Goal: Task Accomplishment & Management: Manage account settings

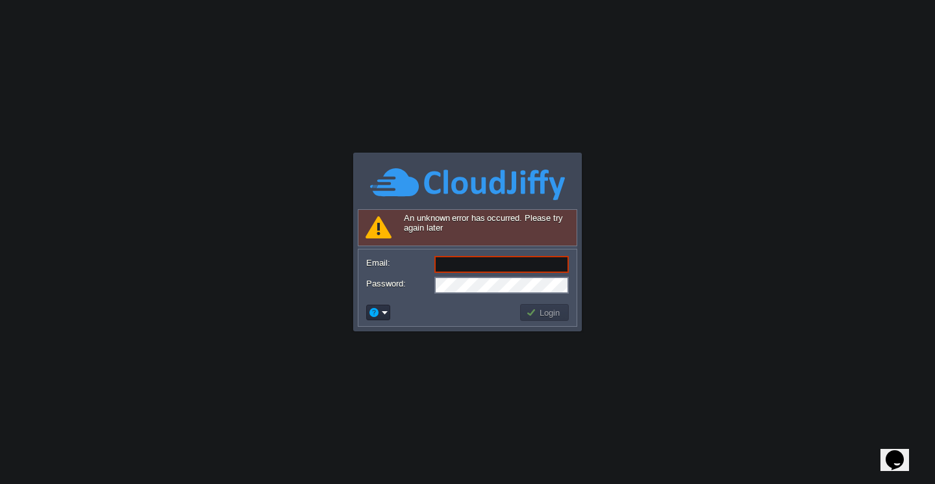
type input "[EMAIL_ADDRESS][DOMAIN_NAME]"
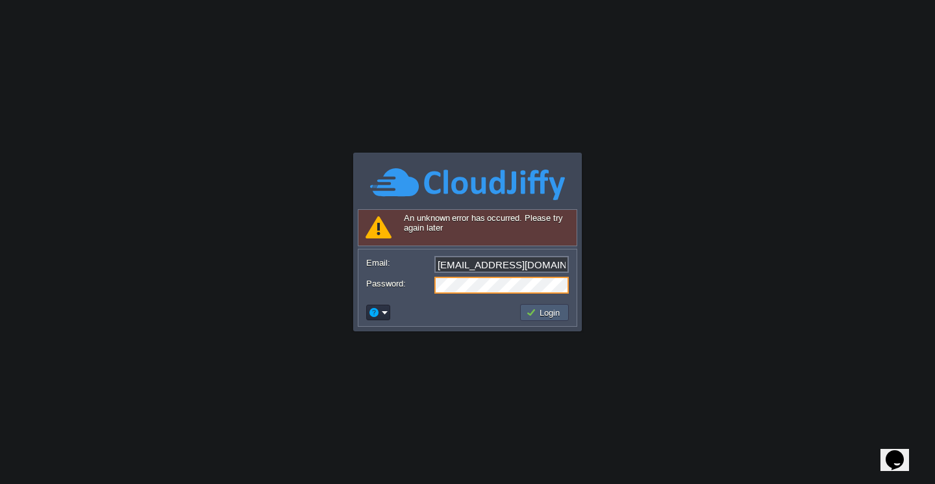
click at [537, 312] on button "Login" at bounding box center [545, 313] width 38 height 12
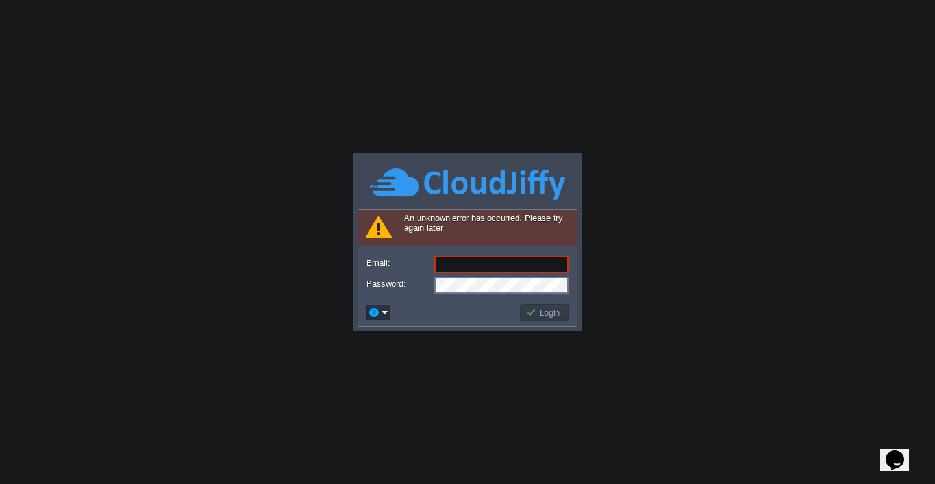
type input "[EMAIL_ADDRESS][DOMAIN_NAME]"
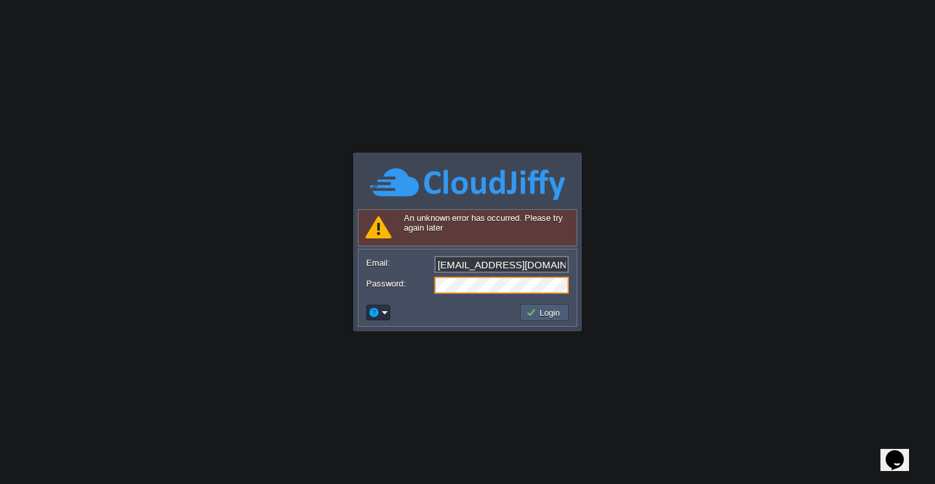
click at [541, 315] on button "Login" at bounding box center [545, 313] width 38 height 12
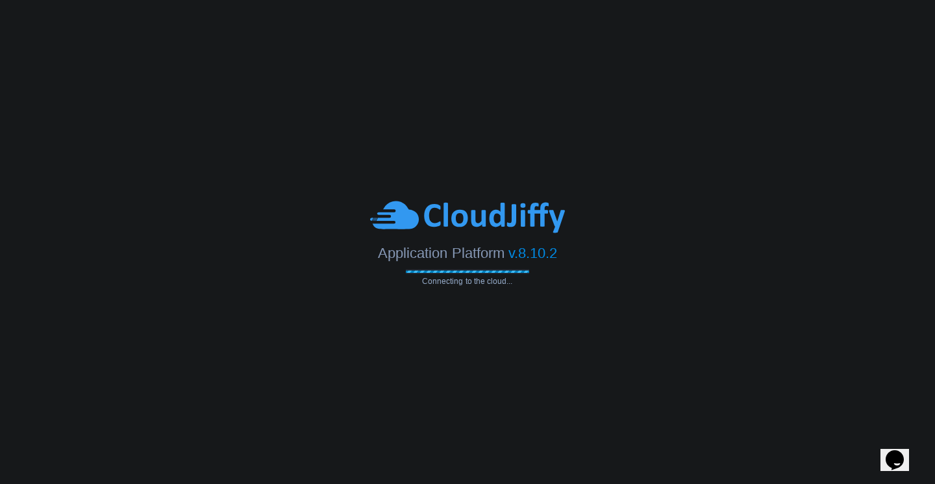
click at [541, 315] on body "Application Platform v.8.10.2 Connecting to the cloud... An unknown error has o…" at bounding box center [467, 242] width 935 height 484
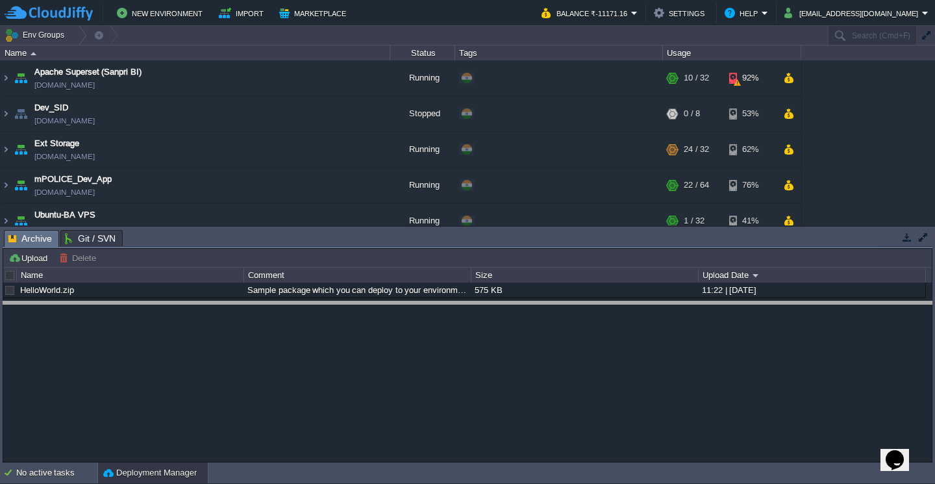
drag, startPoint x: 521, startPoint y: 244, endPoint x: 522, endPoint y: 316, distance: 71.5
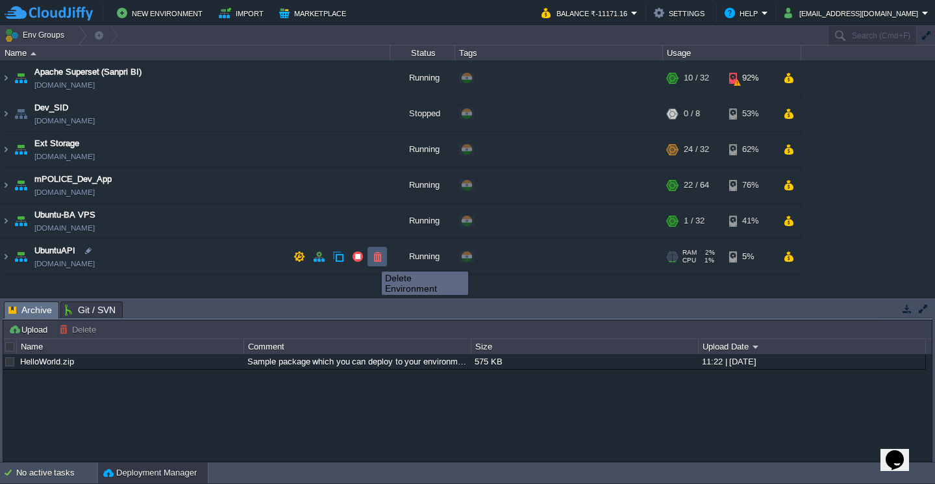
click at [372, 260] on button "button" at bounding box center [378, 257] width 12 height 12
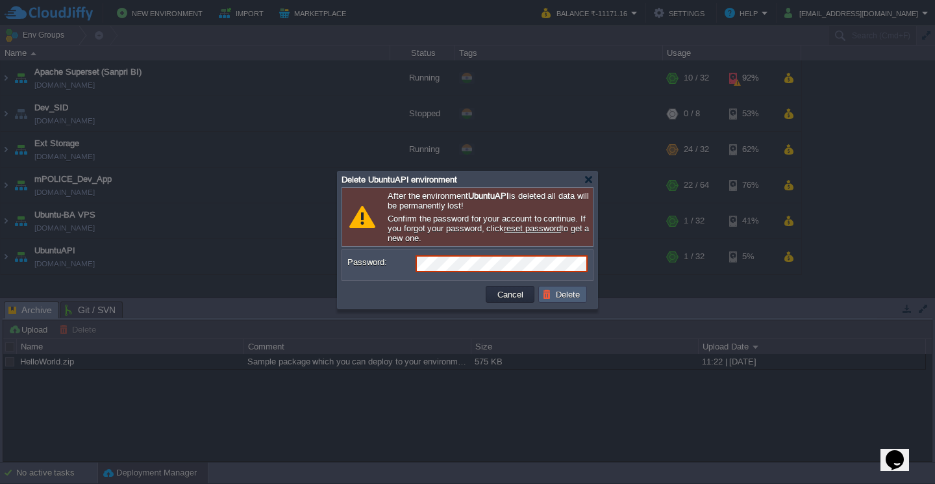
click at [573, 298] on button "Delete" at bounding box center [563, 294] width 42 height 12
click at [566, 299] on button "Delete" at bounding box center [563, 294] width 42 height 12
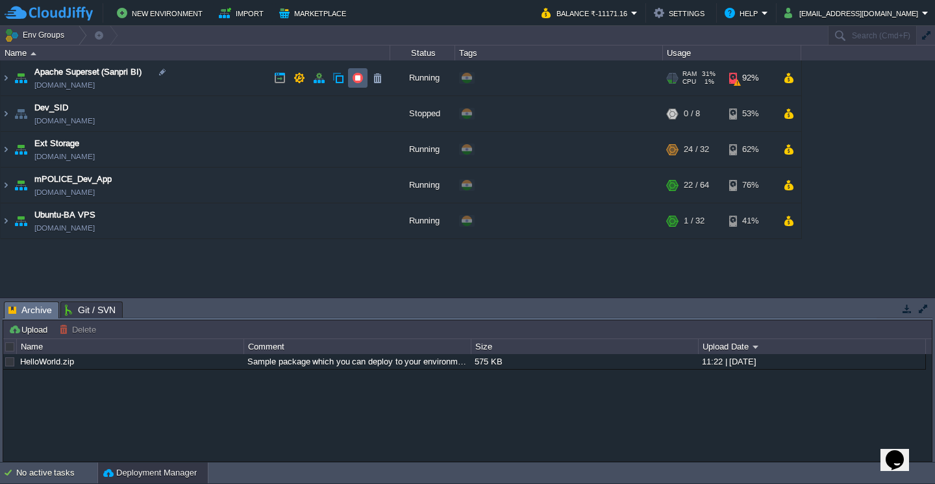
click at [359, 75] on button "button" at bounding box center [358, 78] width 12 height 12
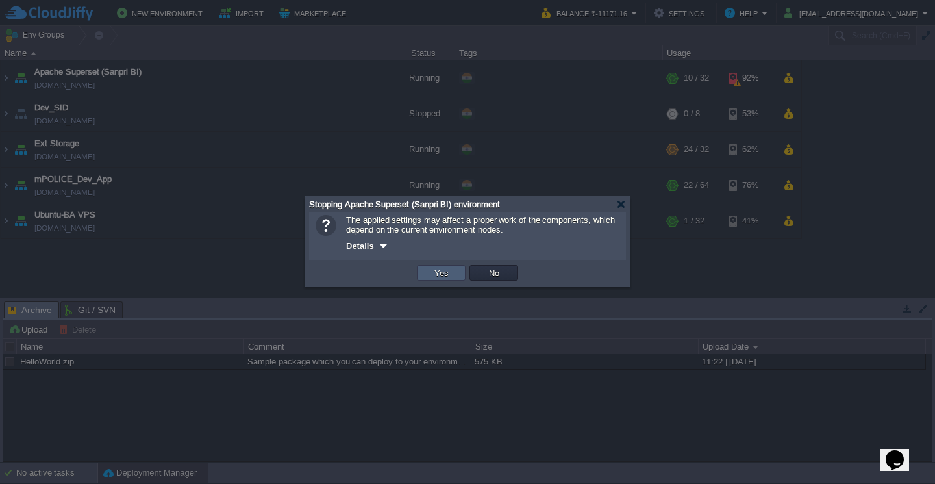
click at [447, 274] on button "Yes" at bounding box center [442, 273] width 22 height 12
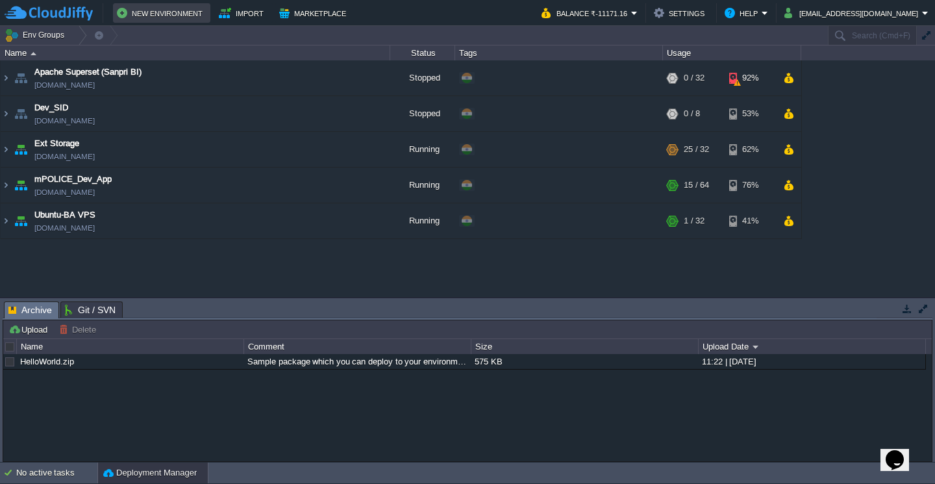
click at [159, 15] on button "New Environment" at bounding box center [162, 13] width 90 height 16
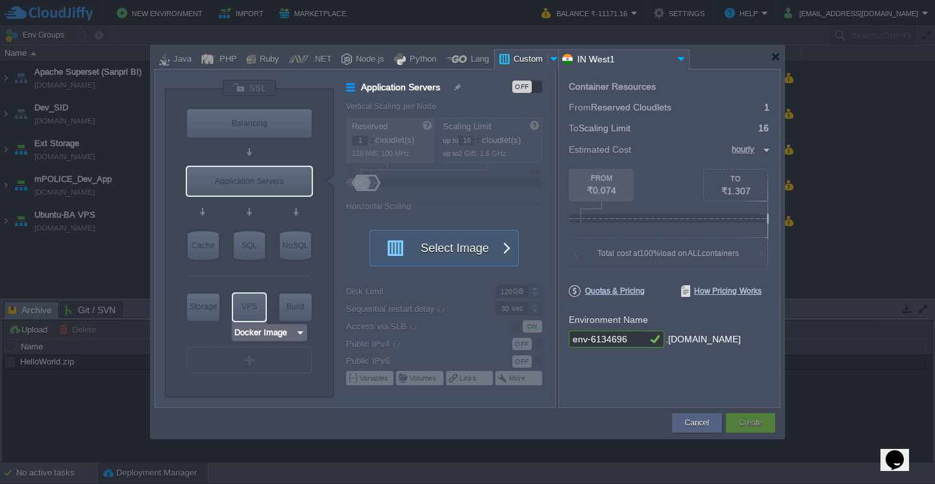
click at [253, 314] on div "VPS" at bounding box center [249, 307] width 32 height 26
type input "Elastic VPS"
type input "4"
type input "Select Image"
type input "Stateful"
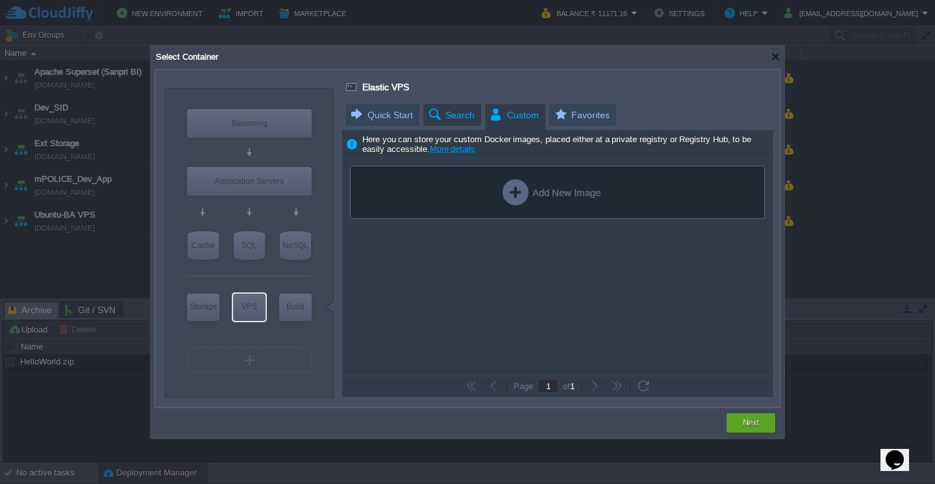
click at [453, 116] on span "Search" at bounding box center [450, 115] width 47 height 22
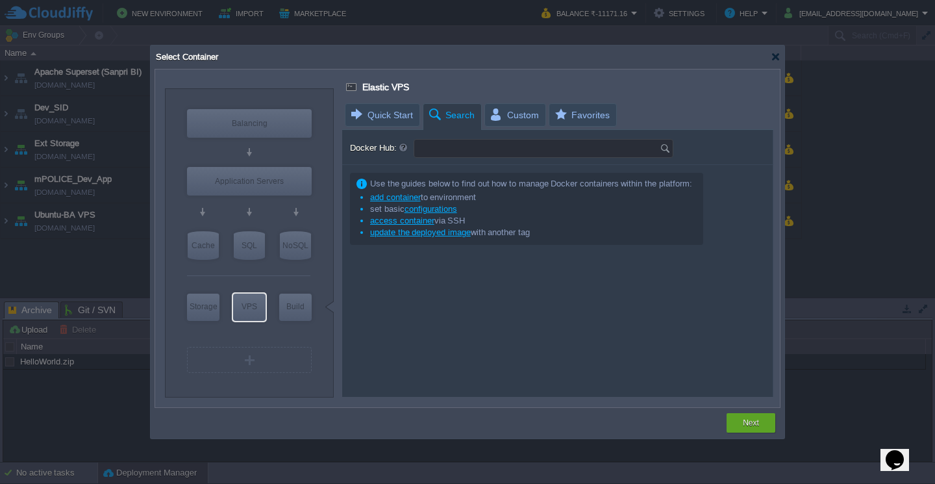
click at [466, 152] on input "Docker Hub:" at bounding box center [537, 149] width 246 height 18
type input "ubuntu apache2"
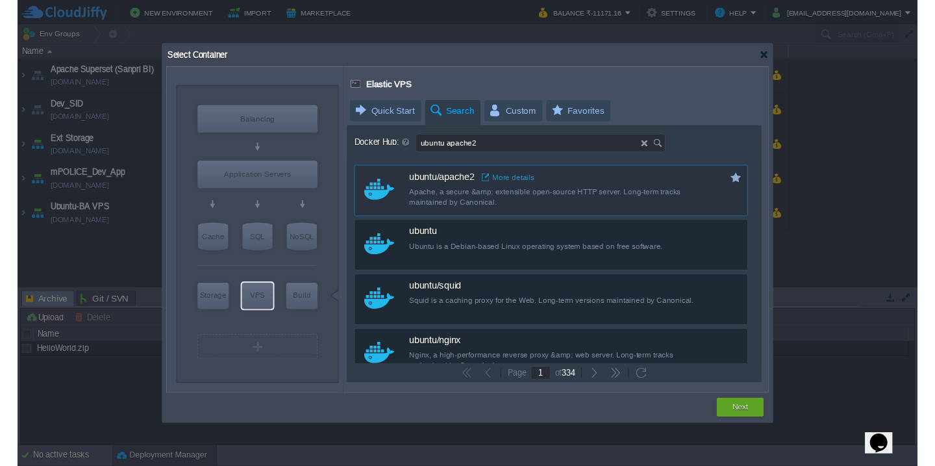
scroll to position [4, 0]
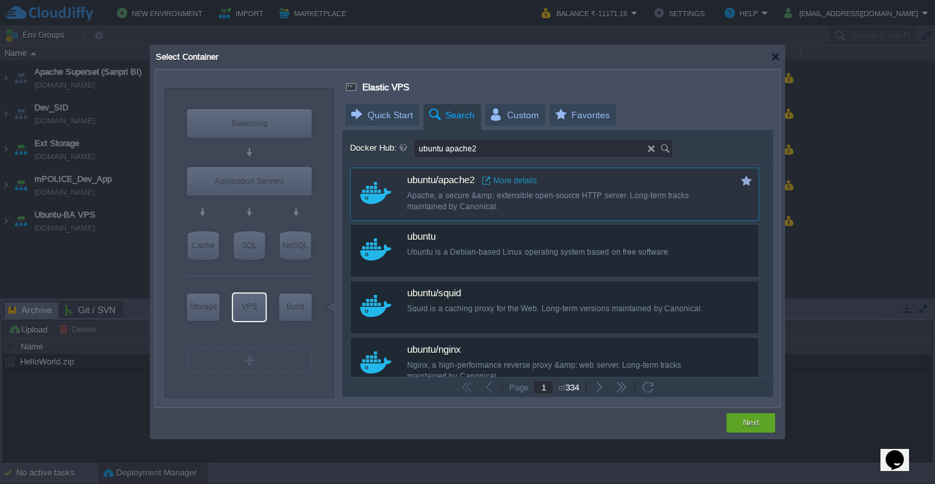
click at [497, 180] on link "More details" at bounding box center [510, 180] width 55 height 10
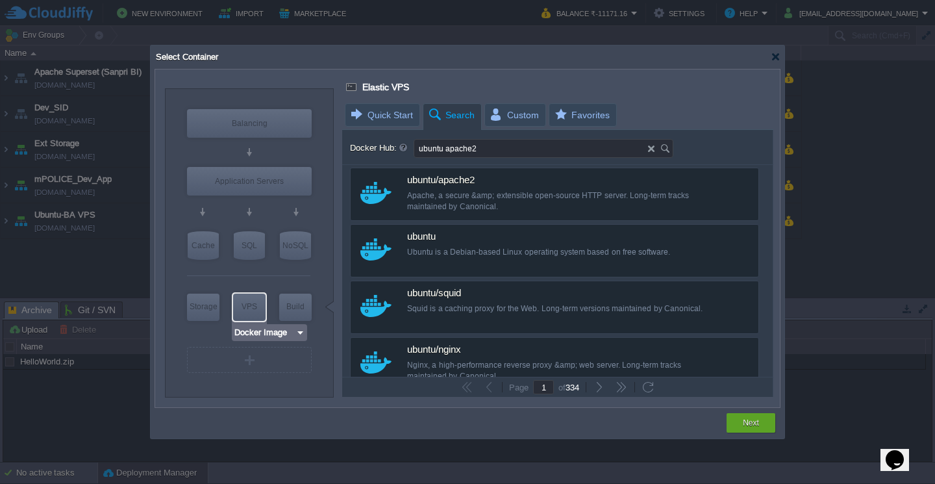
click at [299, 336] on img at bounding box center [301, 332] width 10 height 13
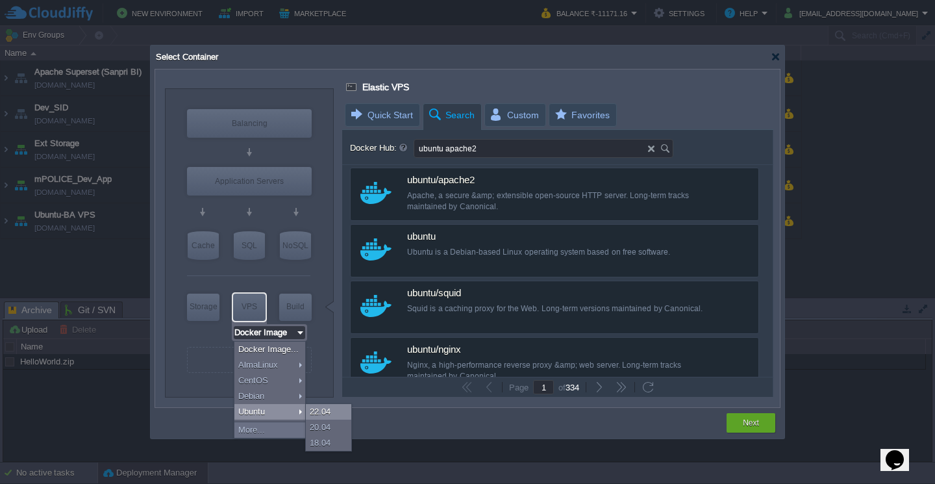
click at [321, 410] on div "22.04" at bounding box center [328, 412] width 45 height 16
type input "Ubuntu 22.04"
type input "22.04"
type input "Ubuntu 22.04"
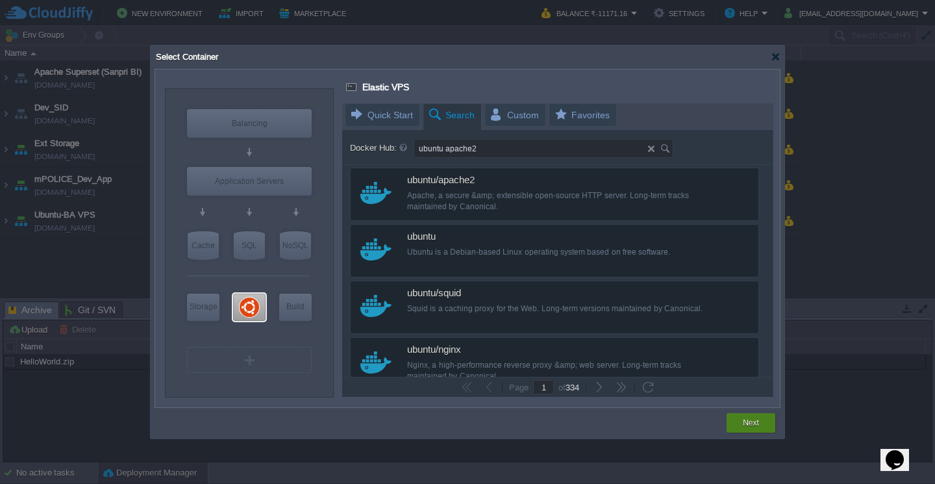
click at [752, 424] on button "Next" at bounding box center [751, 422] width 16 height 13
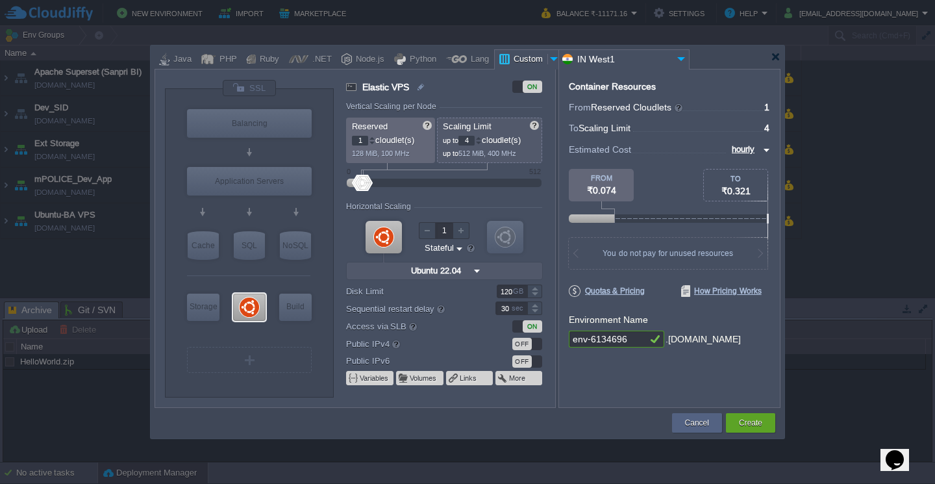
click at [538, 347] on div "OFF" at bounding box center [528, 344] width 30 height 12
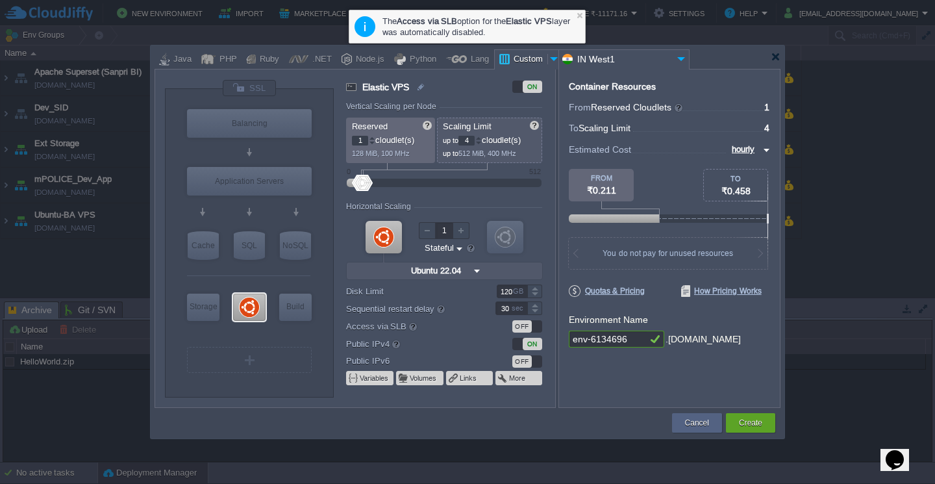
drag, startPoint x: 365, startPoint y: 140, endPoint x: 342, endPoint y: 139, distance: 23.4
click at [342, 139] on div "Elastic VPS ON Vertical Scaling per Node Reserved 1 cloudlet(s) 128 MiB, 100 MH…" at bounding box center [444, 243] width 221 height 327
type input "8"
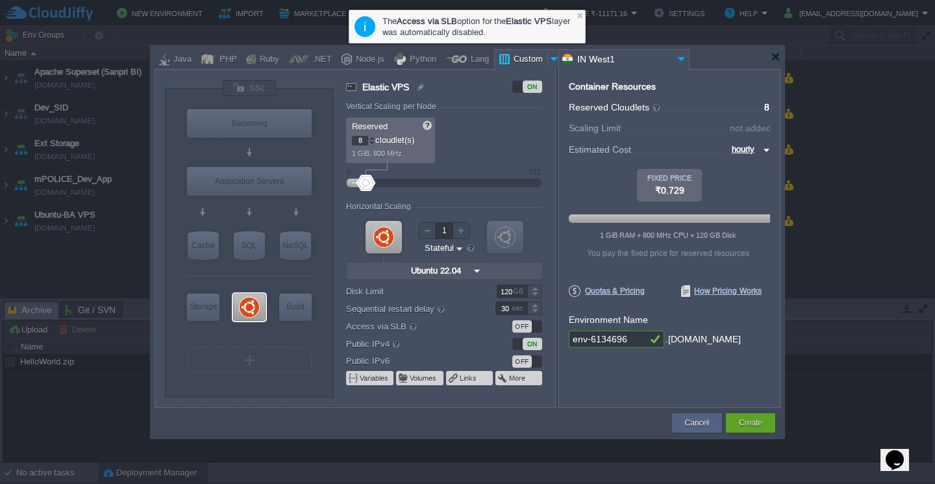
drag, startPoint x: 476, startPoint y: 137, endPoint x: 445, endPoint y: 133, distance: 30.8
click at [445, 133] on div "Reserved 8 cloudlet(s) 1 GiB, 800 MHz Scaling Limit up to 8 cloudlet(s) up to 1…" at bounding box center [444, 140] width 196 height 45
drag, startPoint x: 372, startPoint y: 179, endPoint x: 385, endPoint y: 179, distance: 13.0
click at [385, 179] on div at bounding box center [375, 183] width 19 height 16
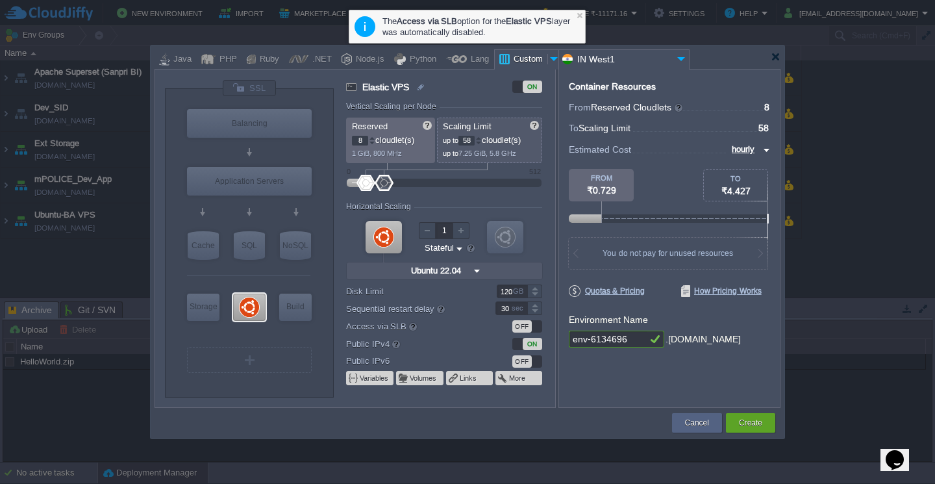
drag, startPoint x: 467, startPoint y: 140, endPoint x: 487, endPoint y: 140, distance: 19.5
click at [487, 140] on p "up to 58 cloudlet(s)" at bounding box center [490, 139] width 95 height 14
type input "32"
drag, startPoint x: 634, startPoint y: 339, endPoint x: 551, endPoint y: 334, distance: 83.3
click at [551, 334] on div "VM Balancing VM Application Servers VM Cache VM SQL VM NoSQL VM Storage VM VPS …" at bounding box center [468, 238] width 626 height 339
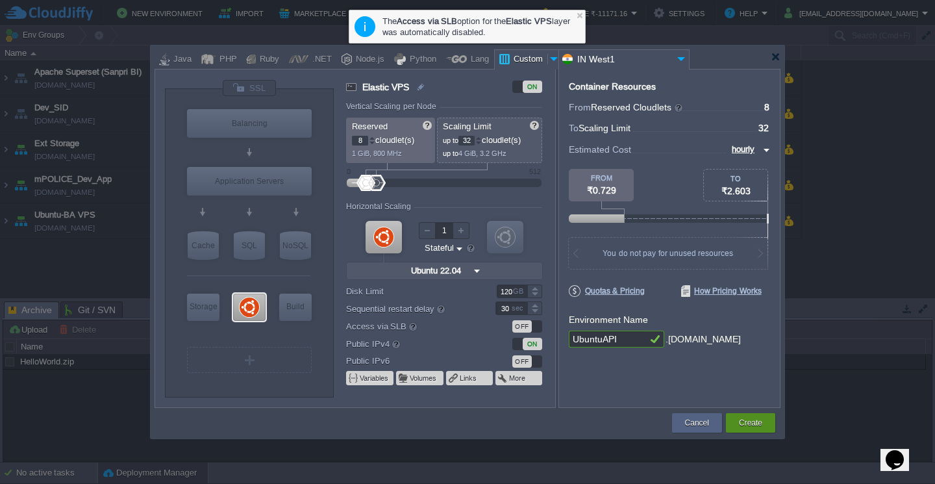
type input "UbuntuAPI"
click at [744, 427] on button "Create" at bounding box center [750, 422] width 23 height 13
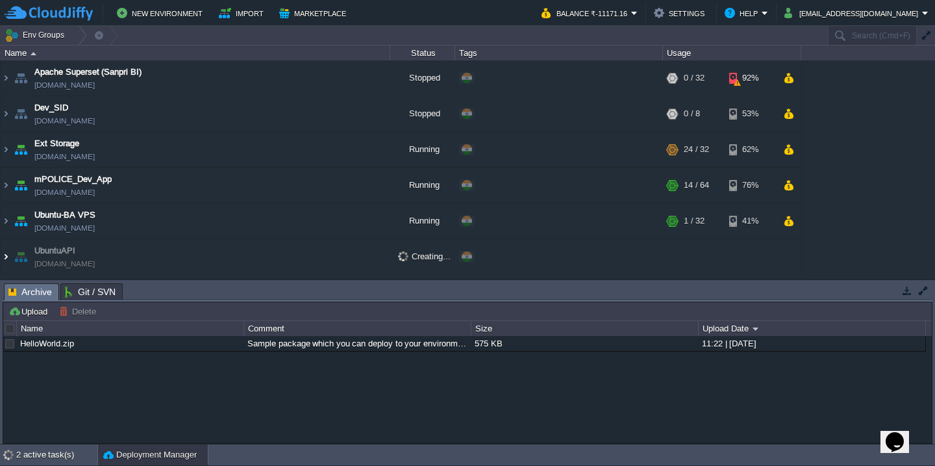
click at [8, 257] on img at bounding box center [6, 256] width 10 height 35
click at [7, 261] on img at bounding box center [6, 256] width 10 height 35
click at [6, 222] on img at bounding box center [6, 220] width 10 height 35
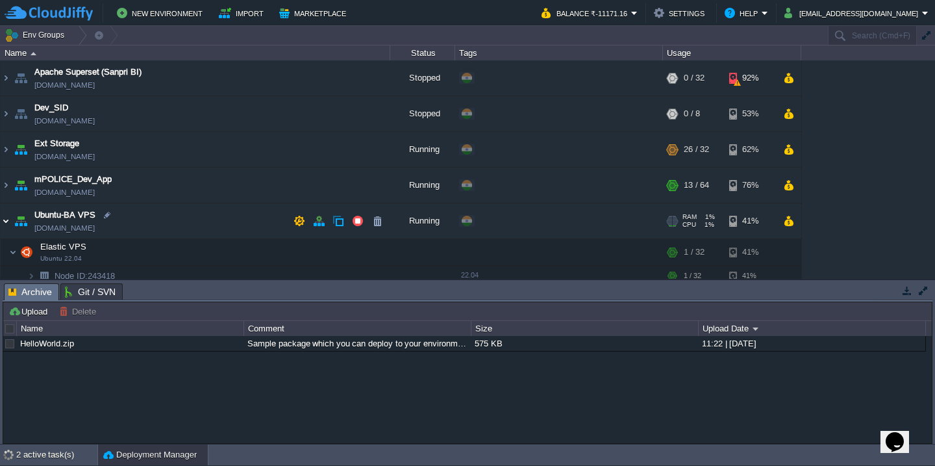
click at [6, 222] on img at bounding box center [6, 220] width 10 height 35
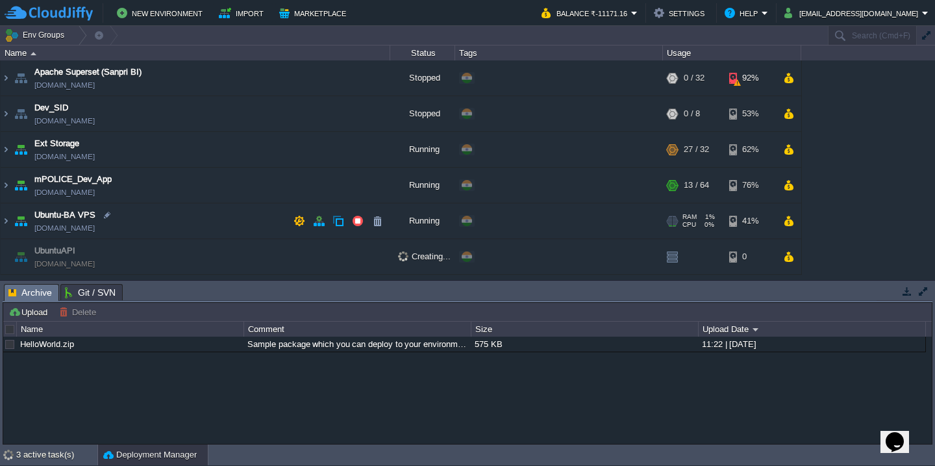
click at [77, 216] on span "Ubuntu-BA VPS" at bounding box center [64, 215] width 61 height 13
click at [680, 257] on div "RAM CPU" at bounding box center [696, 256] width 62 height 35
click at [797, 253] on td at bounding box center [789, 256] width 19 height 19
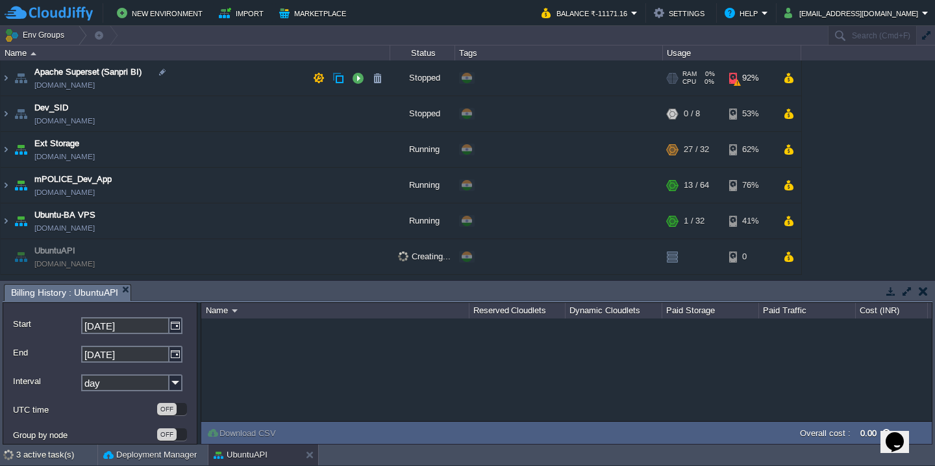
click at [755, 75] on div "92%" at bounding box center [750, 77] width 42 height 35
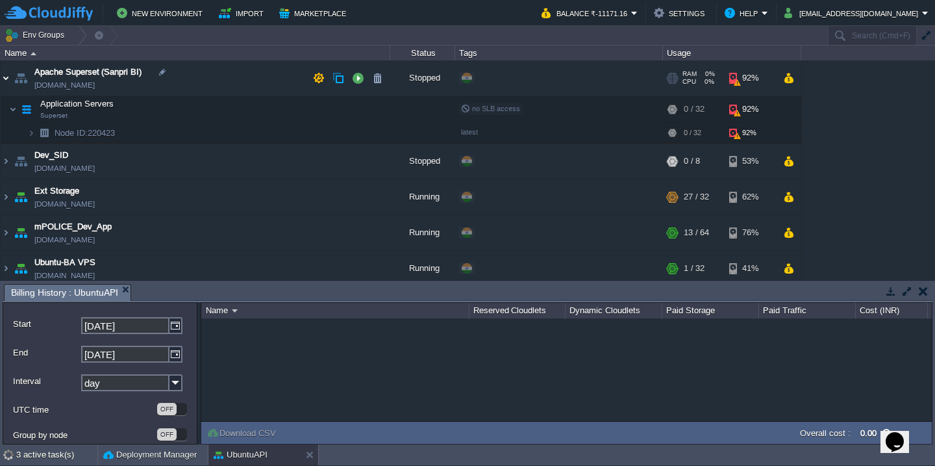
click at [9, 75] on img at bounding box center [6, 77] width 10 height 35
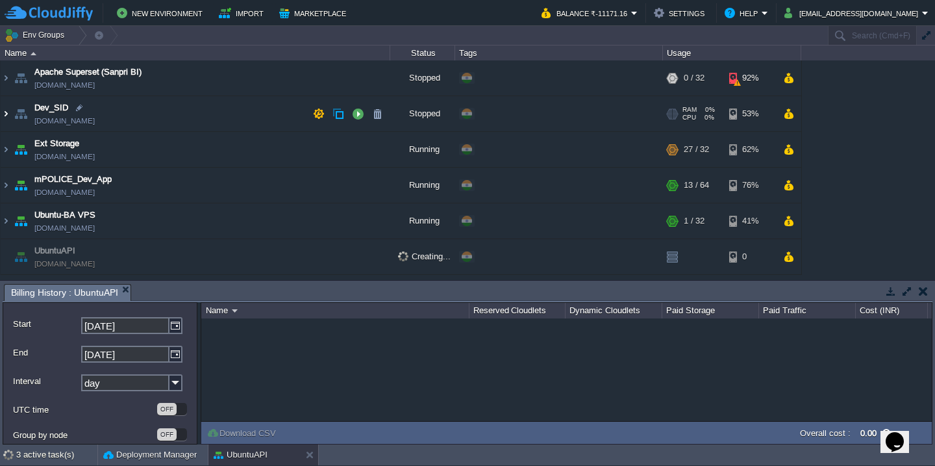
click at [6, 113] on img at bounding box center [6, 113] width 10 height 35
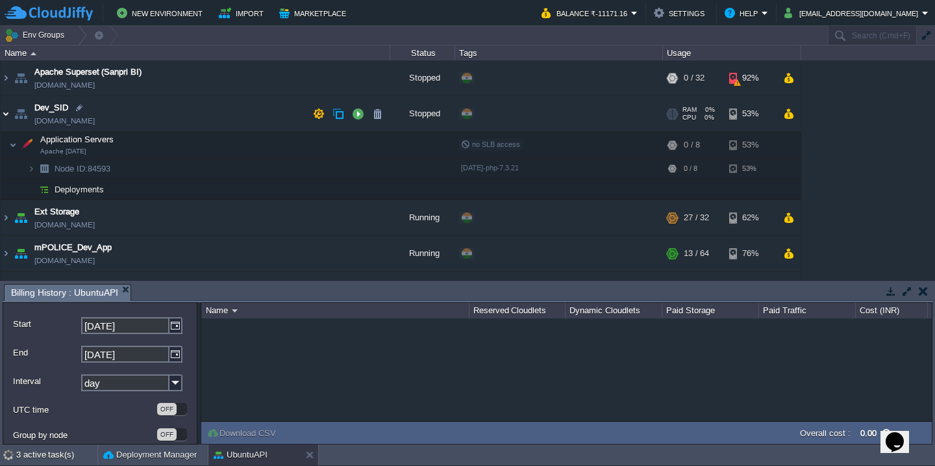
click at [8, 116] on img at bounding box center [6, 113] width 10 height 35
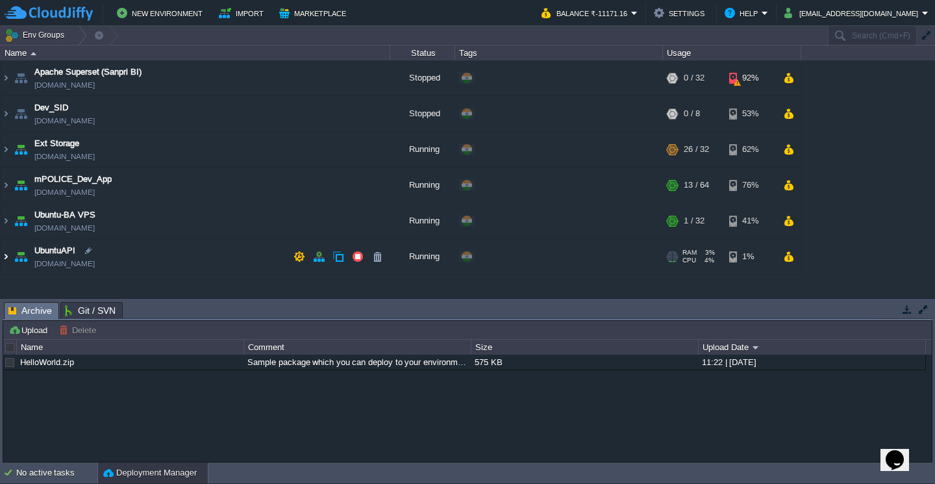
click at [3, 258] on img at bounding box center [6, 256] width 10 height 35
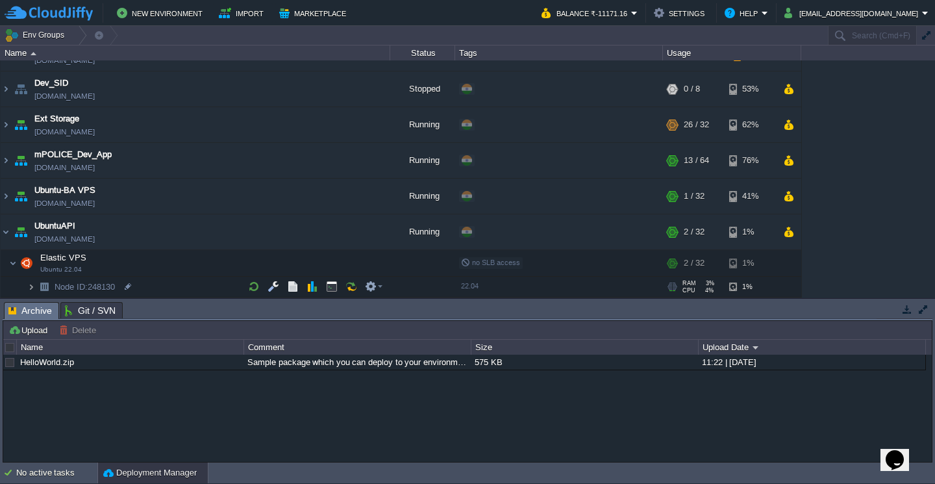
scroll to position [25, 0]
click at [31, 288] on img at bounding box center [31, 287] width 8 height 20
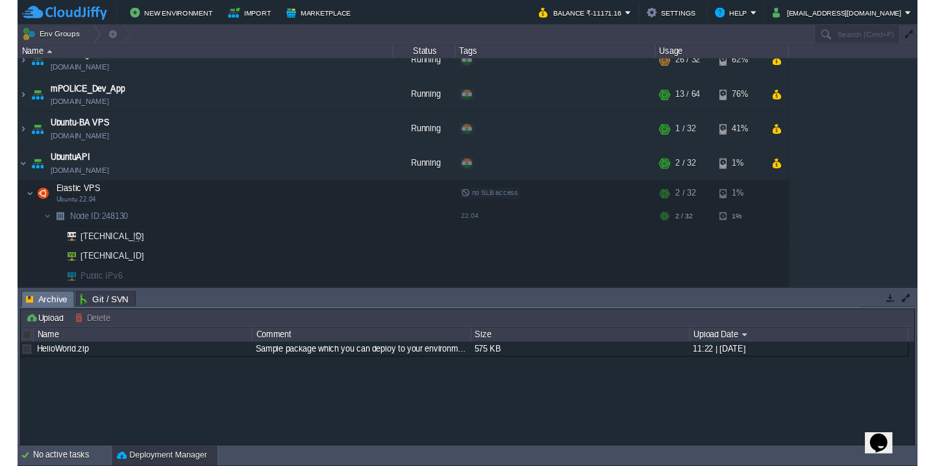
scroll to position [87, 0]
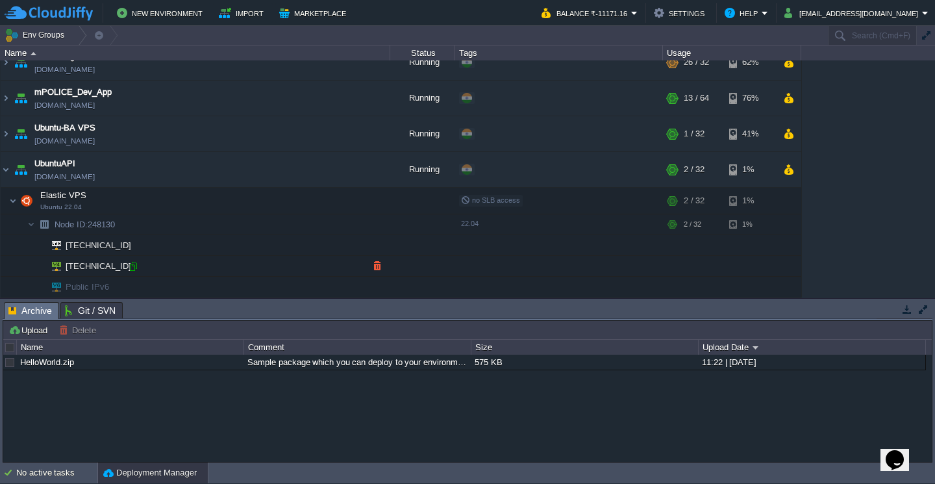
click at [131, 268] on div at bounding box center [133, 266] width 12 height 12
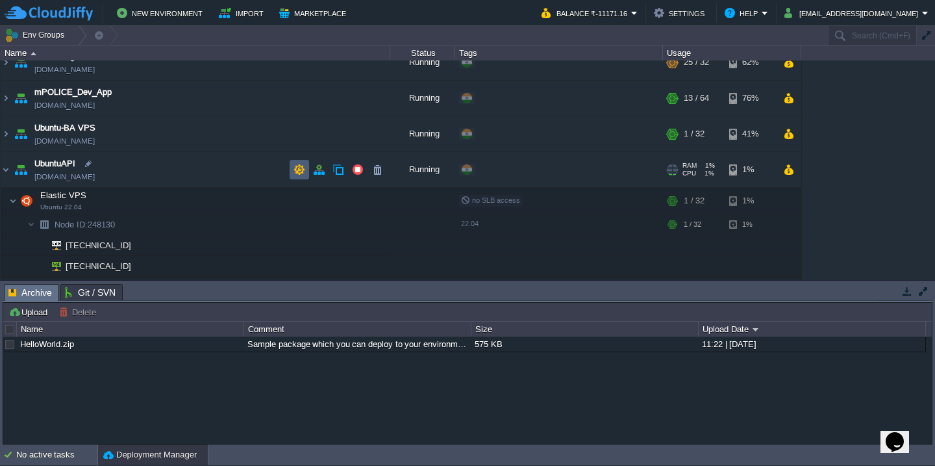
click at [303, 164] on button "button" at bounding box center [300, 170] width 12 height 12
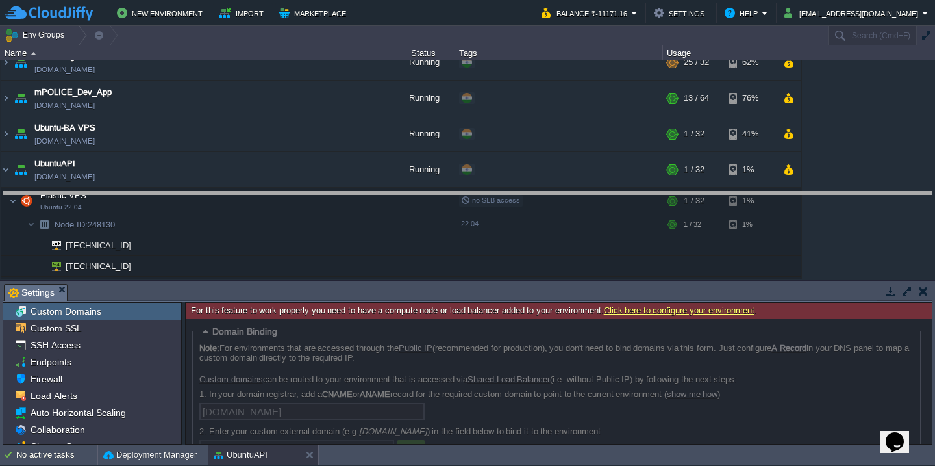
drag, startPoint x: 366, startPoint y: 292, endPoint x: 368, endPoint y: 199, distance: 92.3
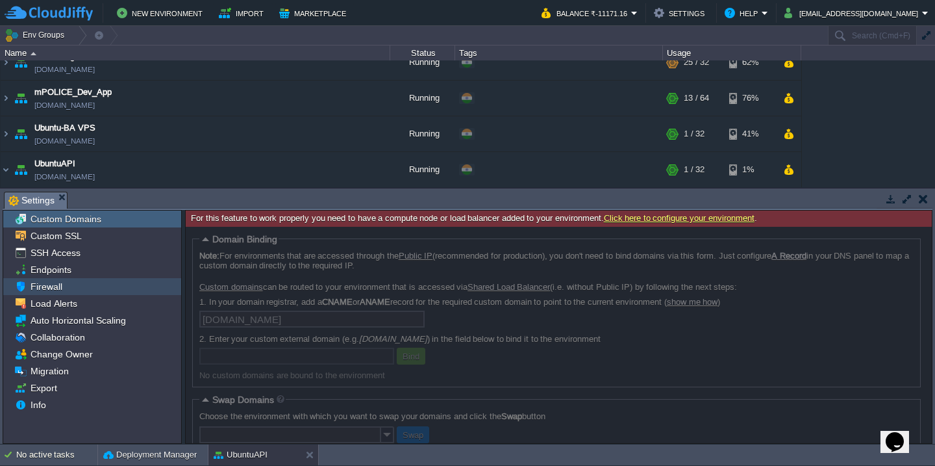
click at [60, 289] on span "Firewall" at bounding box center [46, 287] width 36 height 12
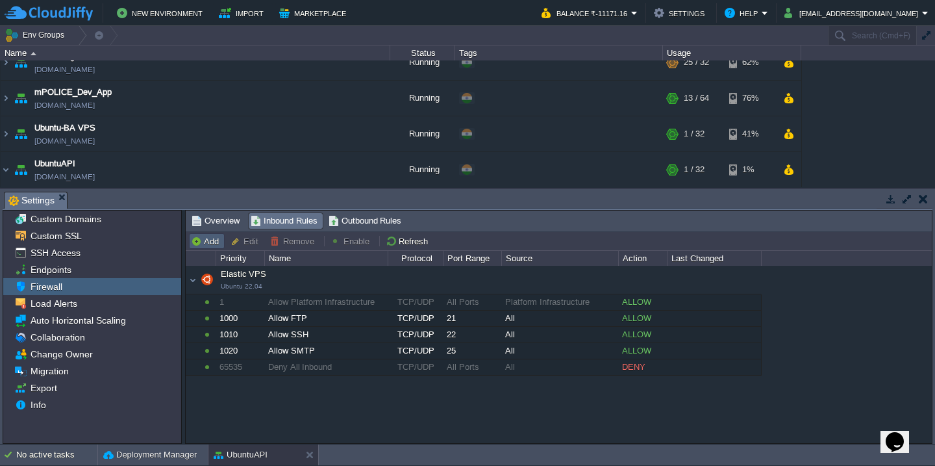
click at [210, 242] on button "Add" at bounding box center [207, 241] width 32 height 12
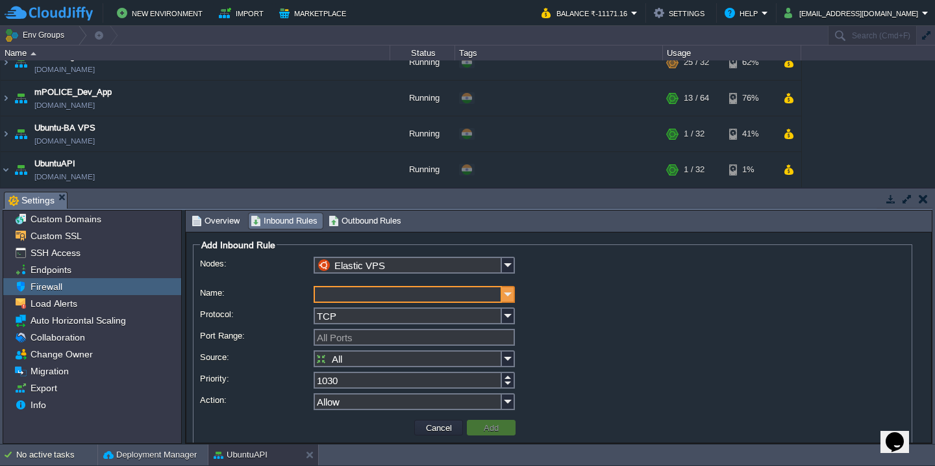
click at [506, 295] on img at bounding box center [508, 294] width 13 height 17
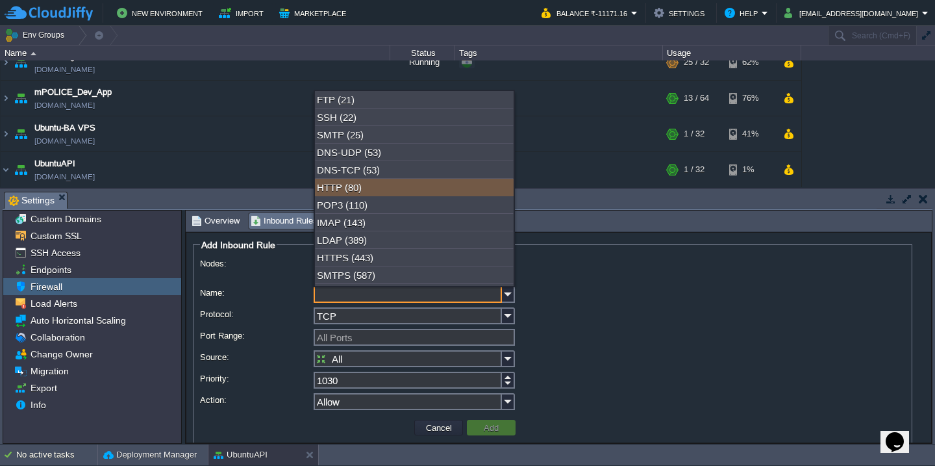
click at [398, 196] on div "HTTP (80)" at bounding box center [414, 188] width 199 height 18
type input "HTTP"
type input "80"
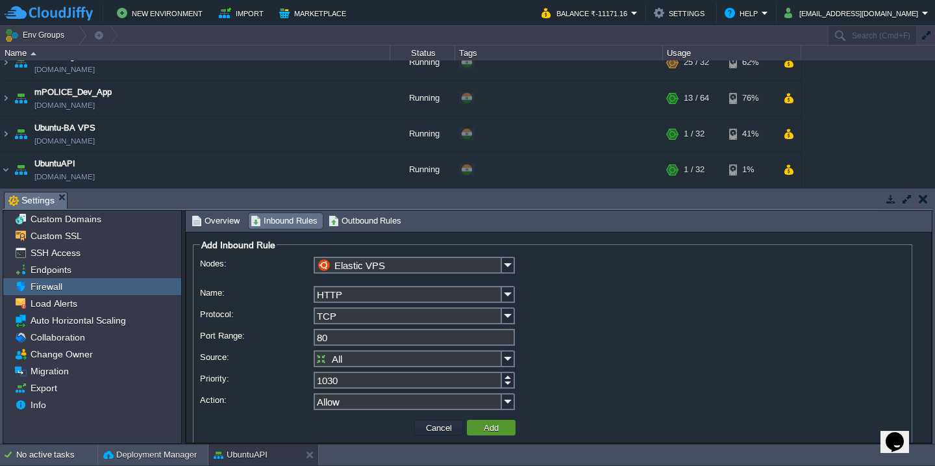
click at [493, 432] on button "Add" at bounding box center [491, 428] width 23 height 12
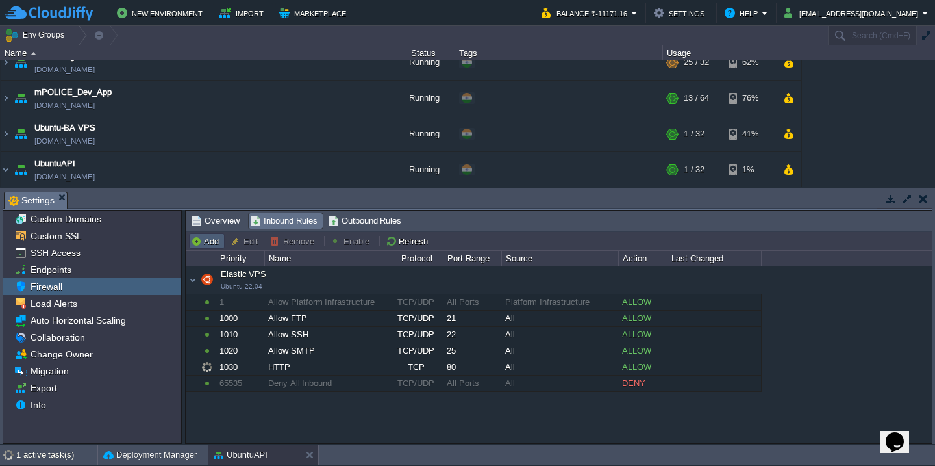
click at [214, 242] on button "Add" at bounding box center [207, 241] width 32 height 12
type input "Elastic VPS"
type input "1040"
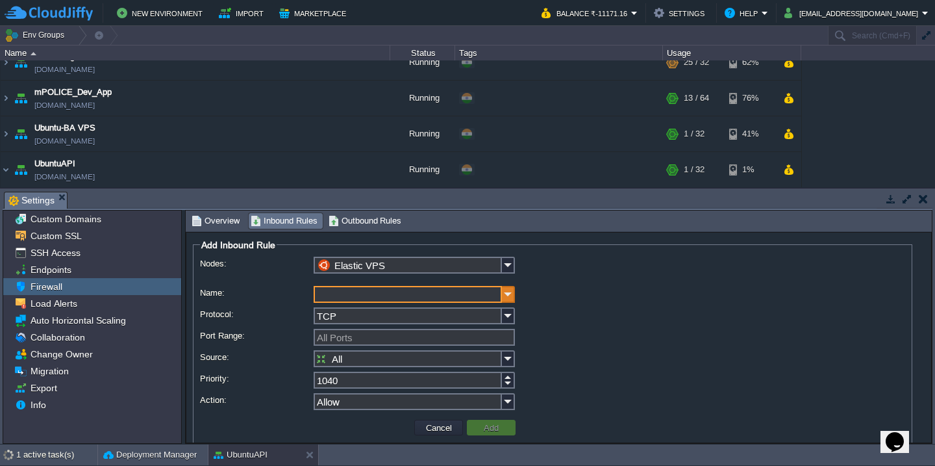
click at [509, 296] on img at bounding box center [508, 294] width 13 height 17
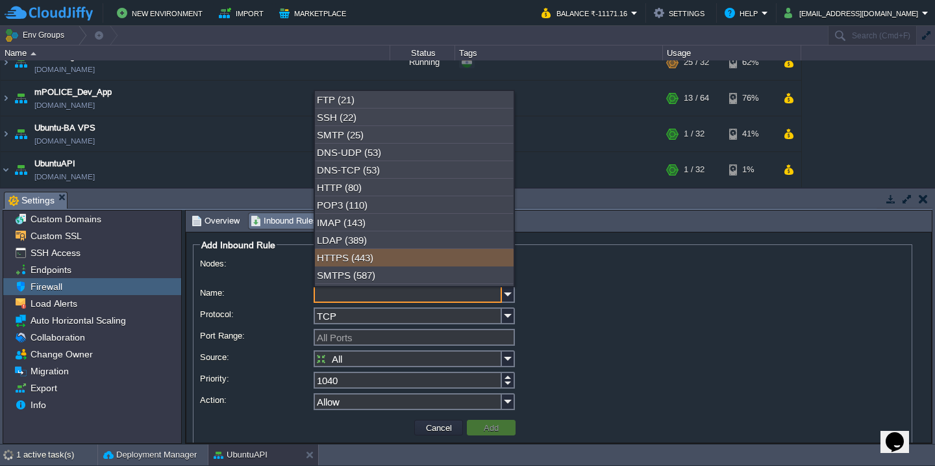
click at [425, 264] on div "HTTPS (443)" at bounding box center [414, 258] width 199 height 18
type input "HTTPS"
type input "443"
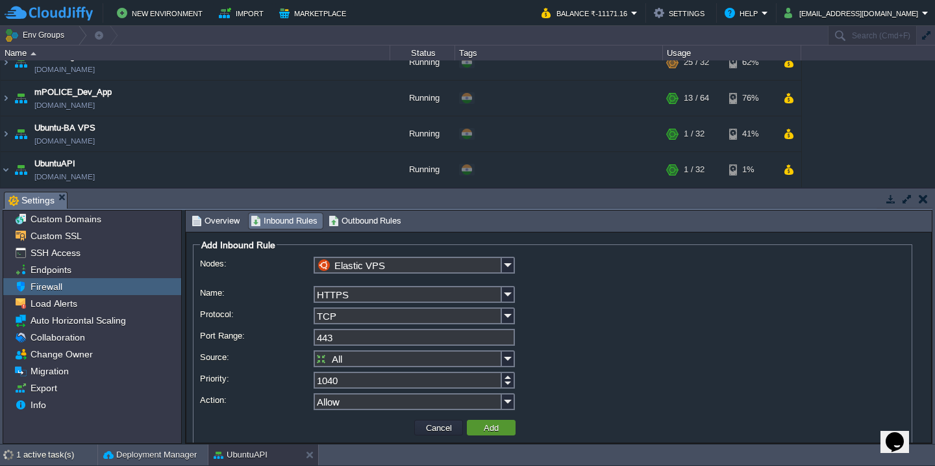
click at [494, 430] on button "Add" at bounding box center [491, 428] width 23 height 12
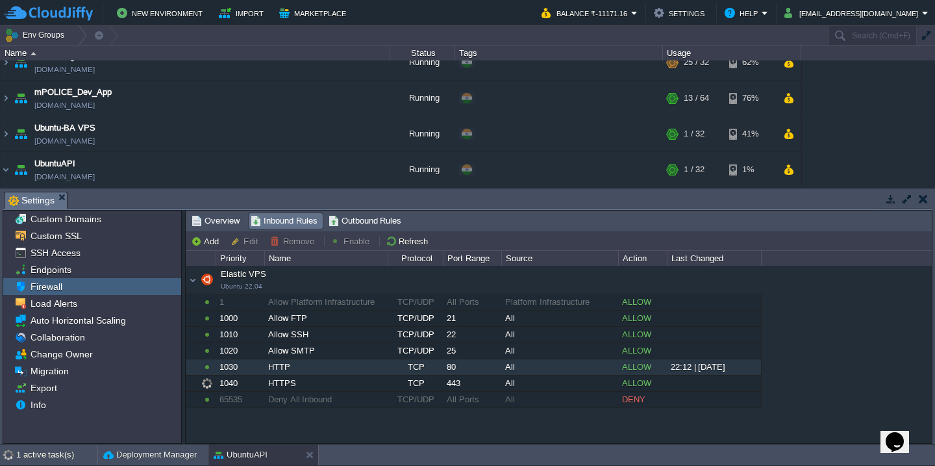
click at [270, 370] on div "HTTP" at bounding box center [326, 367] width 122 height 16
click at [248, 240] on button "Edit" at bounding box center [247, 241] width 32 height 12
type input "Elastic VPS"
type input "HTTP"
type input "80"
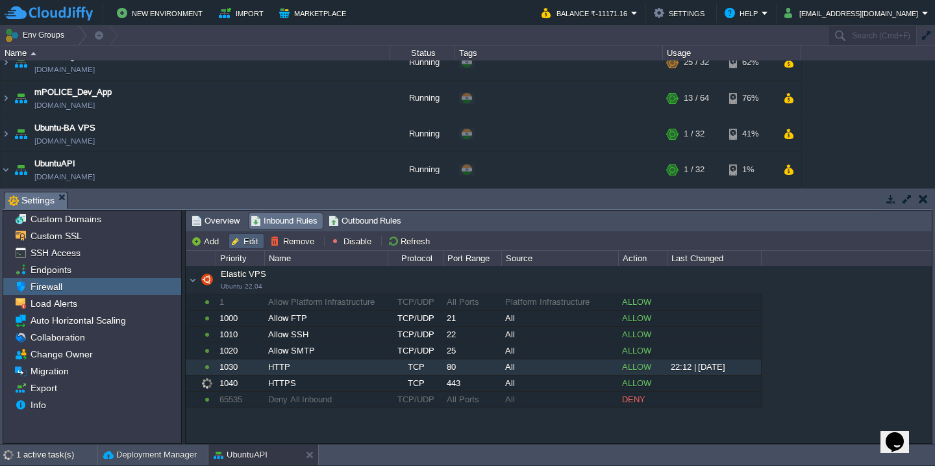
type input "1030"
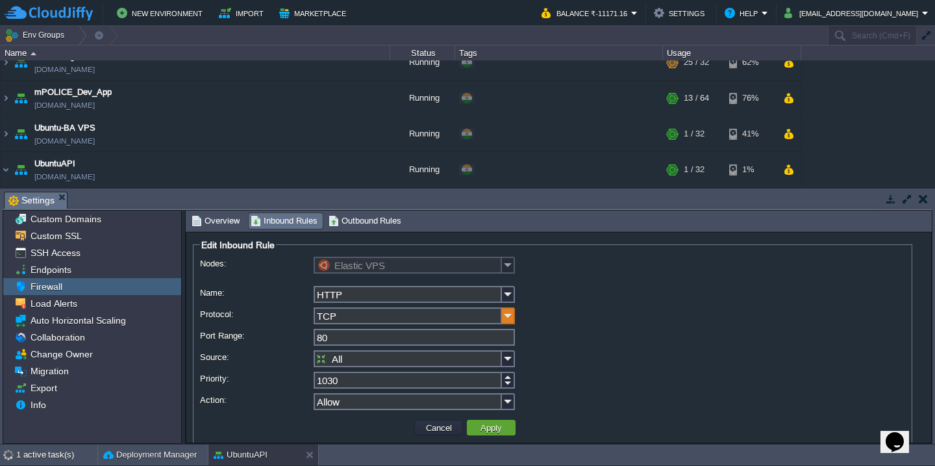
click at [508, 316] on img at bounding box center [508, 315] width 13 height 17
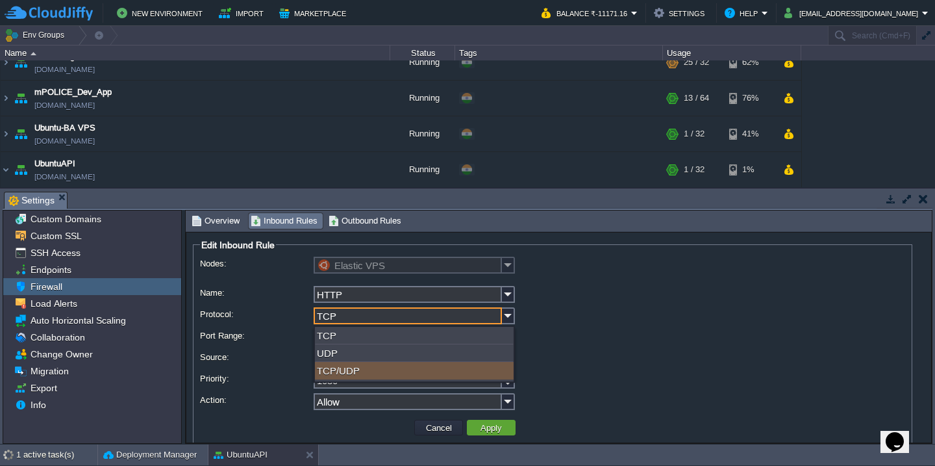
click at [484, 372] on div "TCP/UDP" at bounding box center [414, 371] width 199 height 18
type input "TCP/UDP"
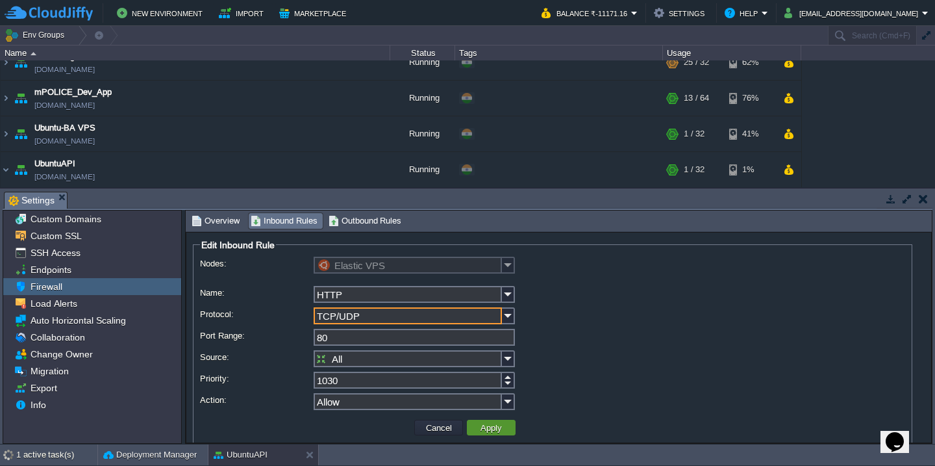
click at [500, 427] on button "Apply" at bounding box center [491, 428] width 29 height 12
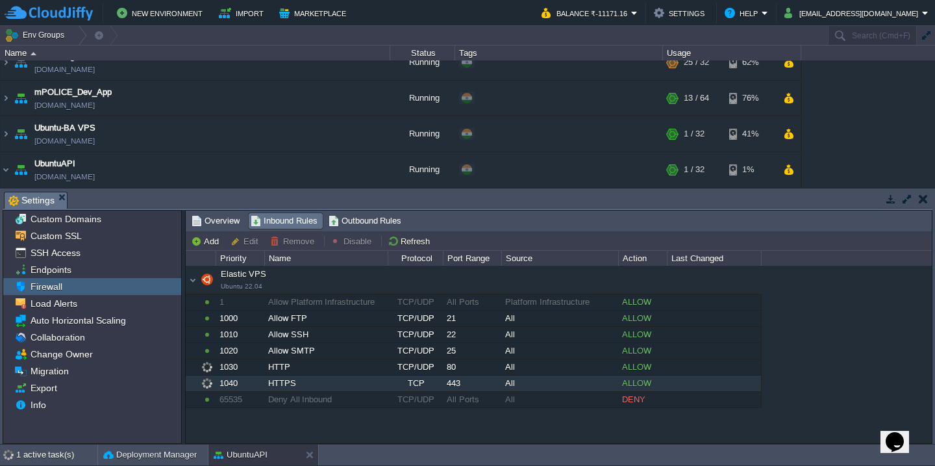
click at [347, 384] on div "HTTPS" at bounding box center [326, 383] width 122 height 16
click at [314, 388] on div "HTTPS" at bounding box center [326, 383] width 122 height 16
click at [247, 241] on button "Edit" at bounding box center [247, 241] width 32 height 12
type input "Elastic VPS"
type input "HTTPS"
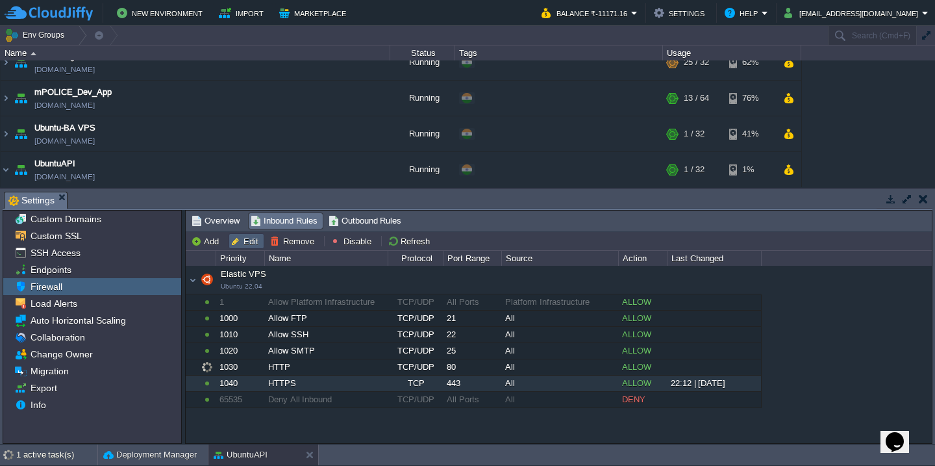
type input "443"
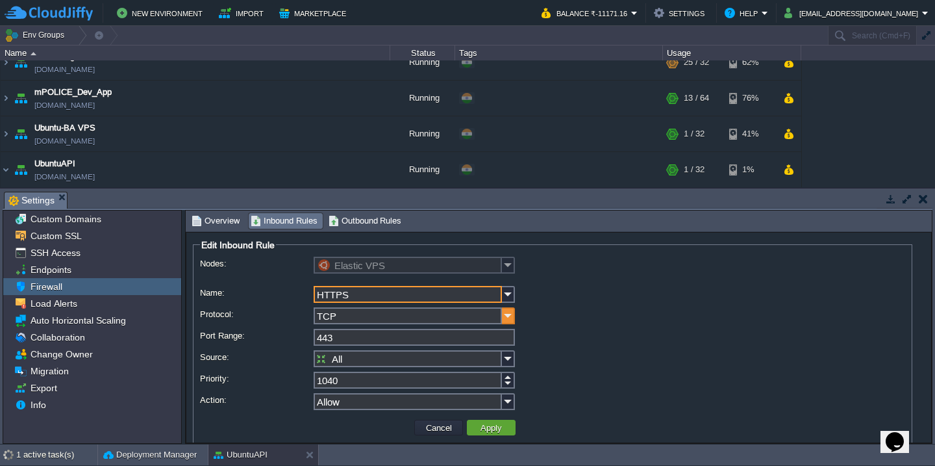
click at [510, 317] on img at bounding box center [508, 315] width 13 height 17
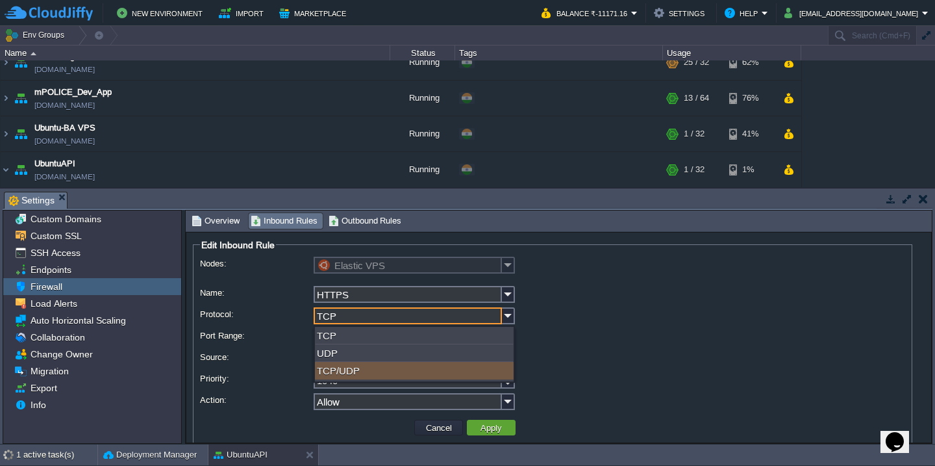
click at [481, 372] on div "TCP/UDP" at bounding box center [414, 371] width 199 height 18
type input "TCP/UDP"
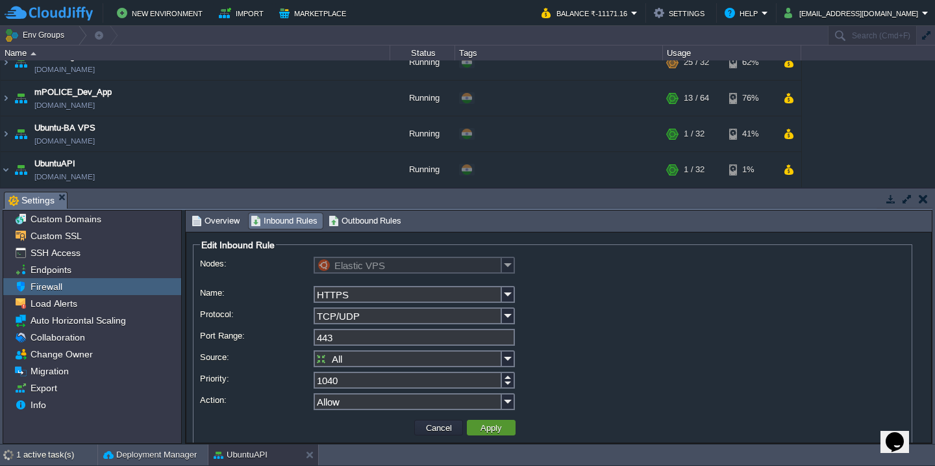
click at [498, 431] on button "Apply" at bounding box center [491, 428] width 29 height 12
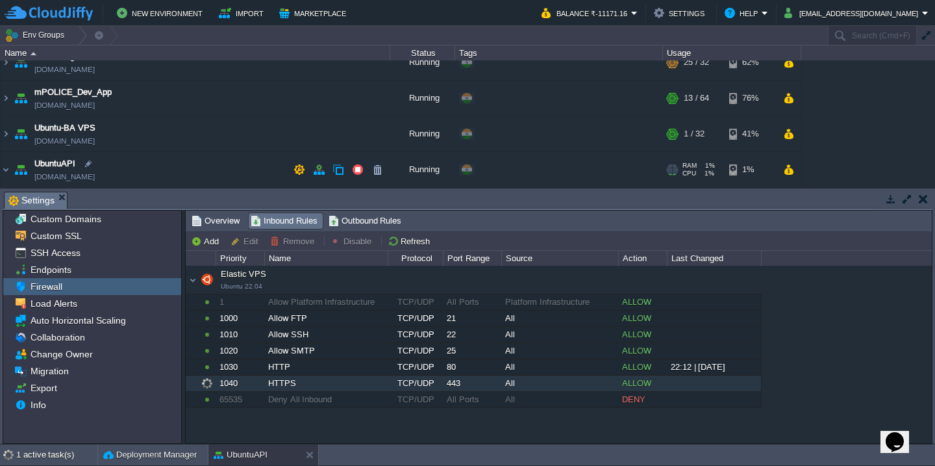
click at [140, 160] on td "UbuntuAPI ubuntuapi.cloudjiffy.net" at bounding box center [196, 170] width 390 height 36
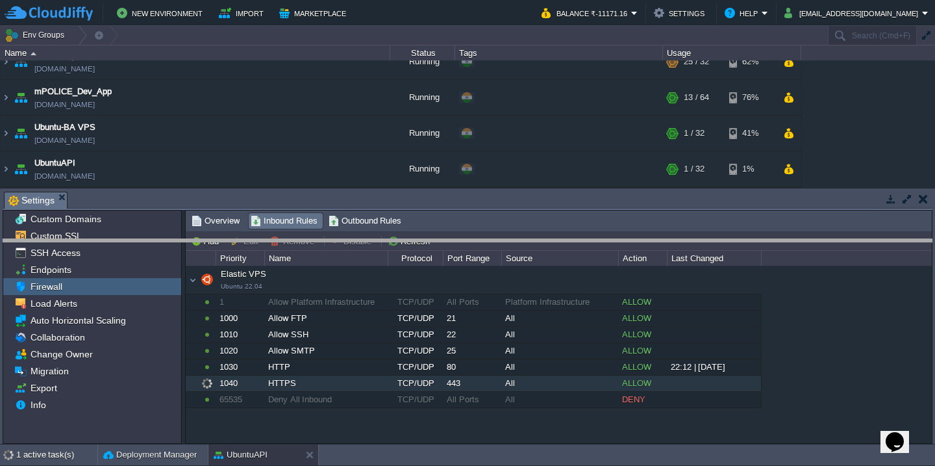
drag, startPoint x: 411, startPoint y: 208, endPoint x: 411, endPoint y: 266, distance: 58.5
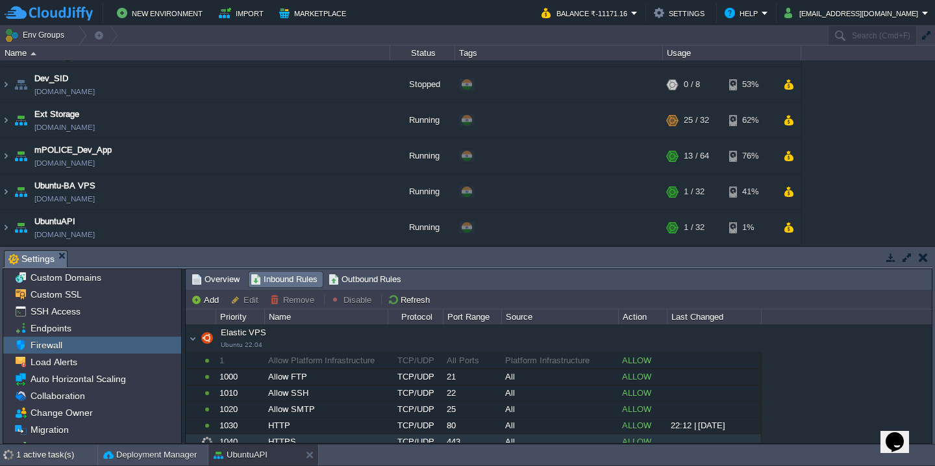
scroll to position [29, 0]
click at [6, 229] on img at bounding box center [6, 227] width 10 height 35
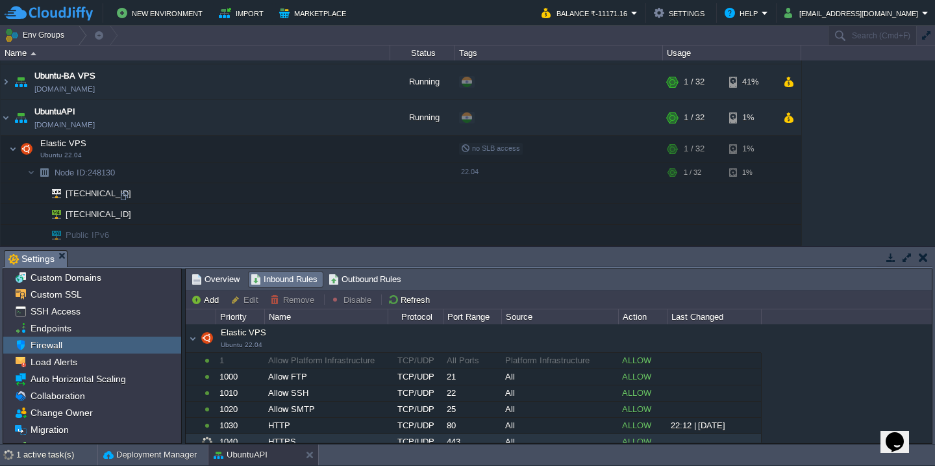
scroll to position [139, 0]
click at [331, 147] on button "button" at bounding box center [332, 149] width 12 height 12
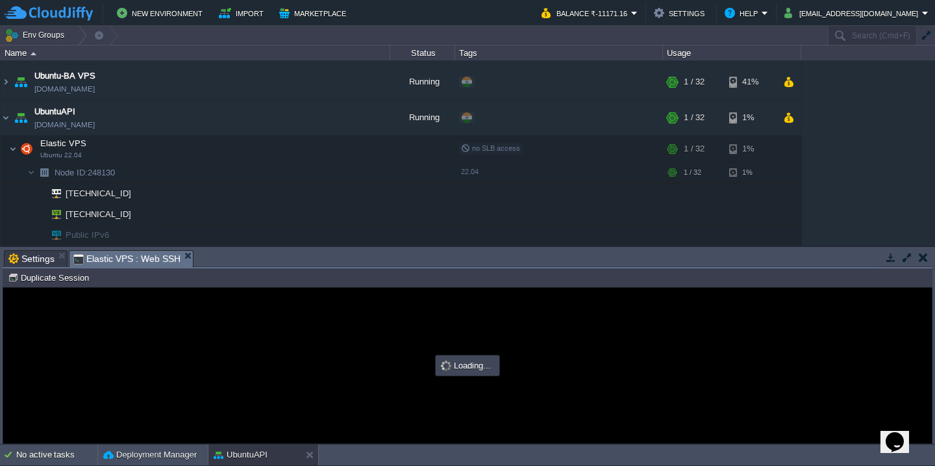
scroll to position [0, 0]
click at [909, 256] on button "button" at bounding box center [908, 257] width 12 height 12
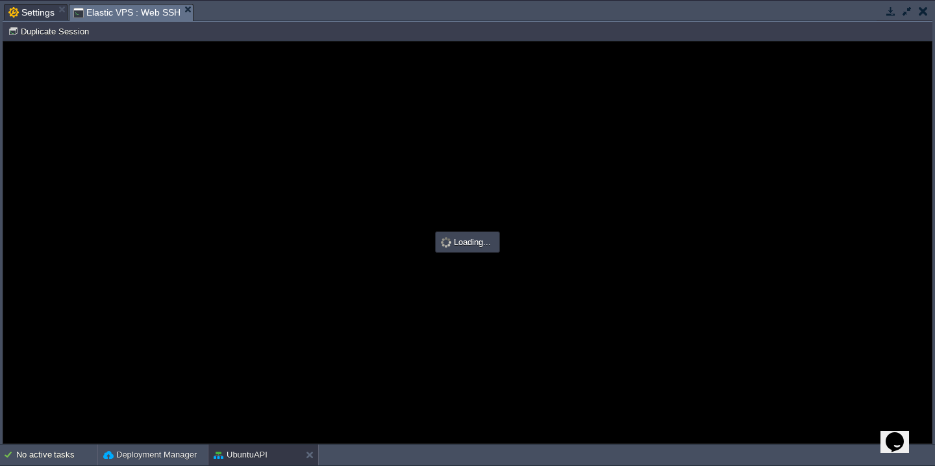
type input "#000000"
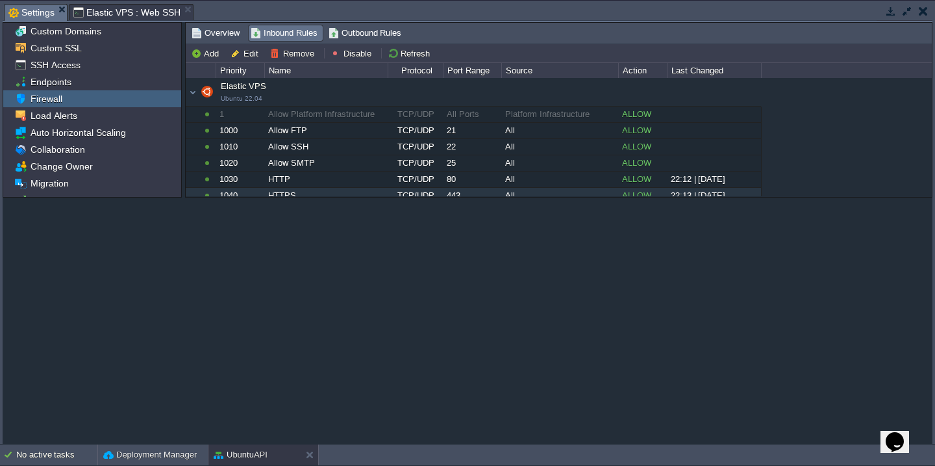
click at [40, 12] on span "Settings" at bounding box center [31, 13] width 46 height 16
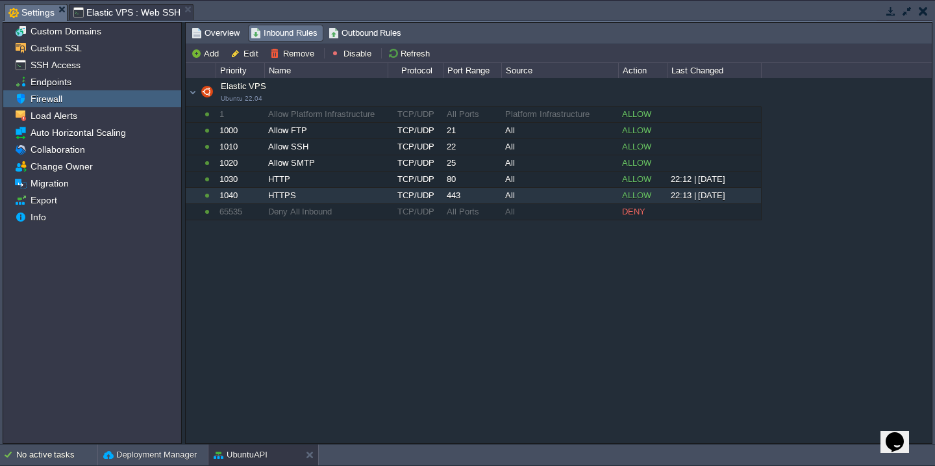
click at [924, 13] on button "button" at bounding box center [923, 11] width 9 height 12
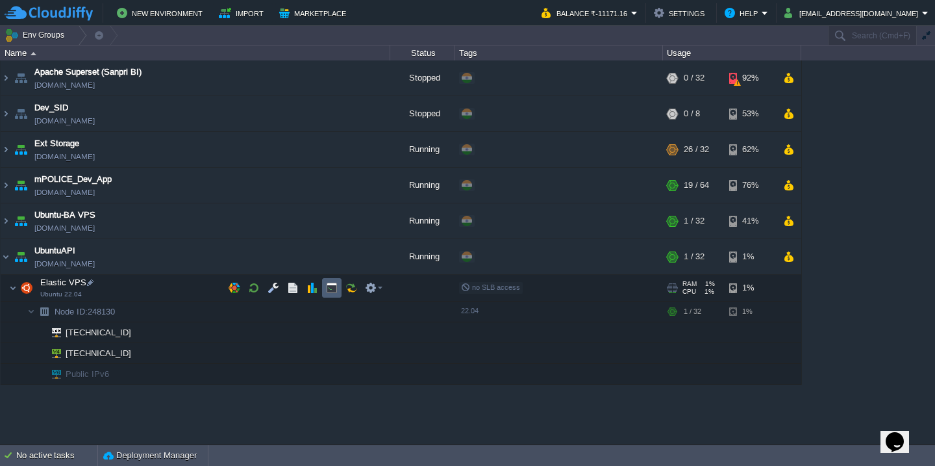
click at [338, 283] on td at bounding box center [331, 287] width 19 height 19
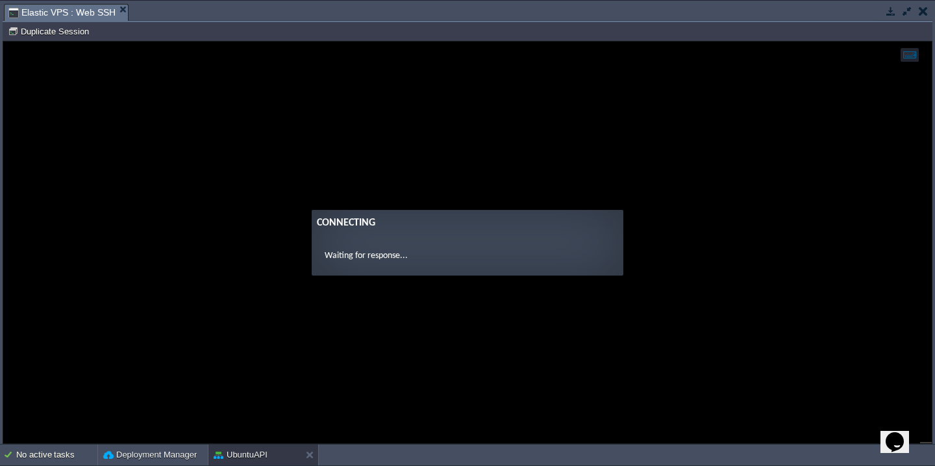
type input "#000000"
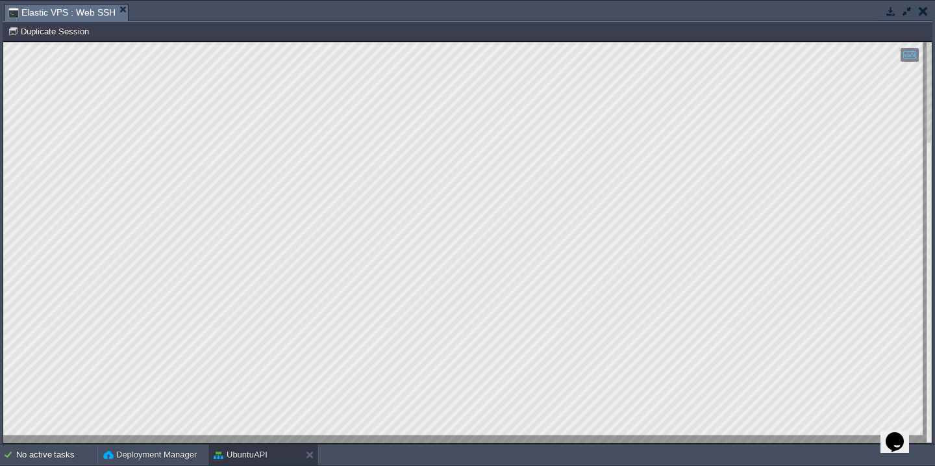
click at [904, 12] on button "button" at bounding box center [908, 11] width 12 height 12
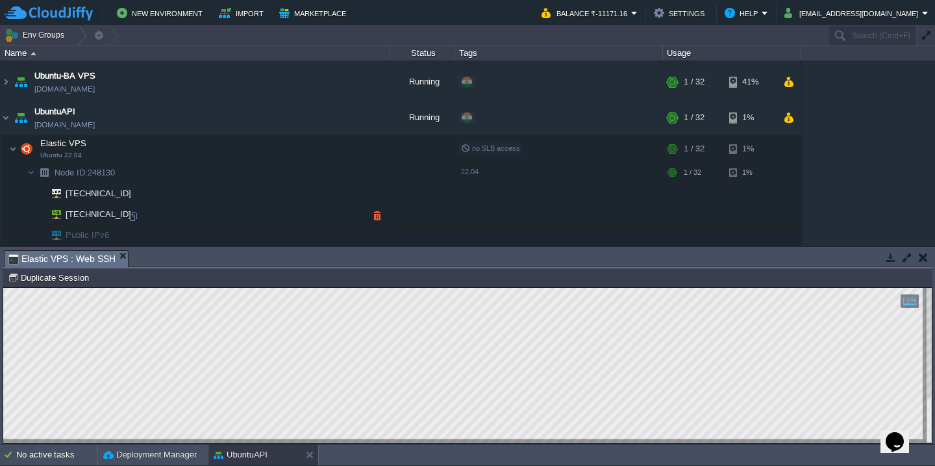
scroll to position [139, 0]
click at [301, 116] on button "button" at bounding box center [300, 118] width 12 height 12
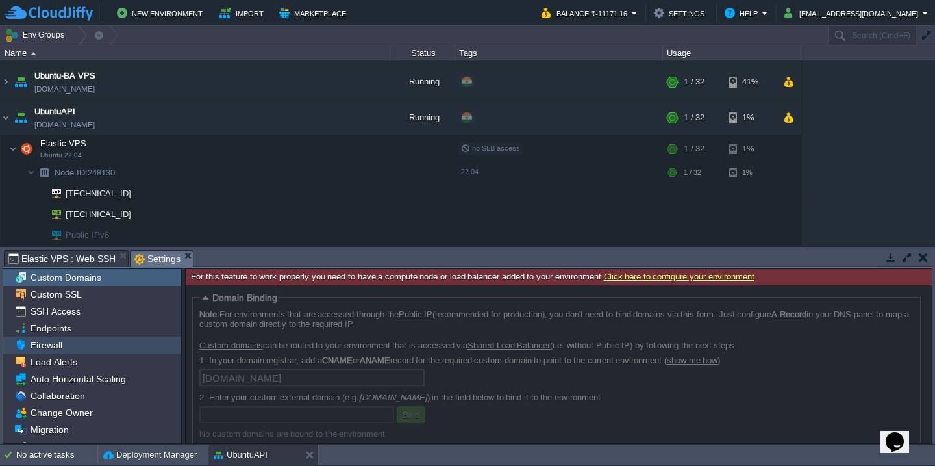
click at [90, 348] on div "Firewall" at bounding box center [92, 344] width 178 height 17
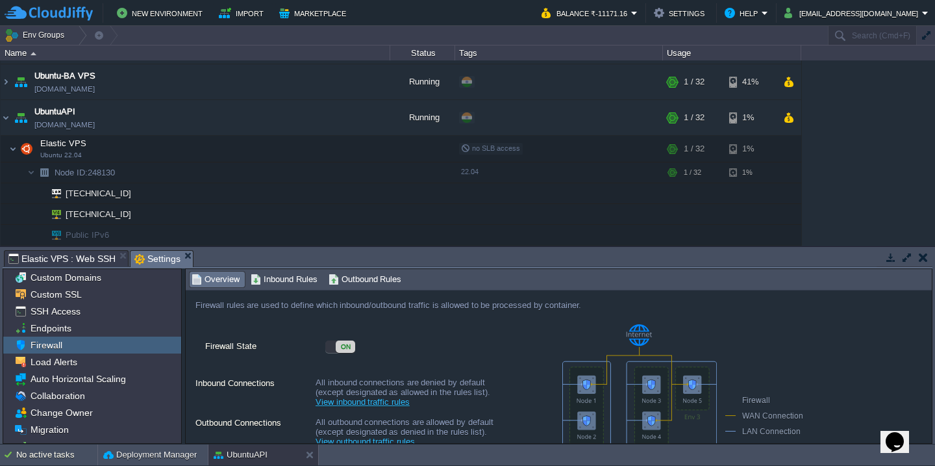
scroll to position [26, 0]
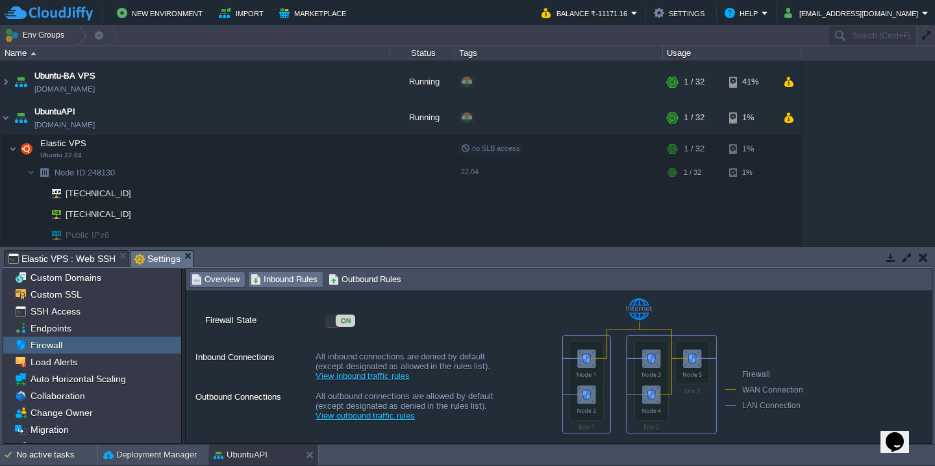
click at [288, 286] on span "Inbound Rules" at bounding box center [284, 279] width 67 height 14
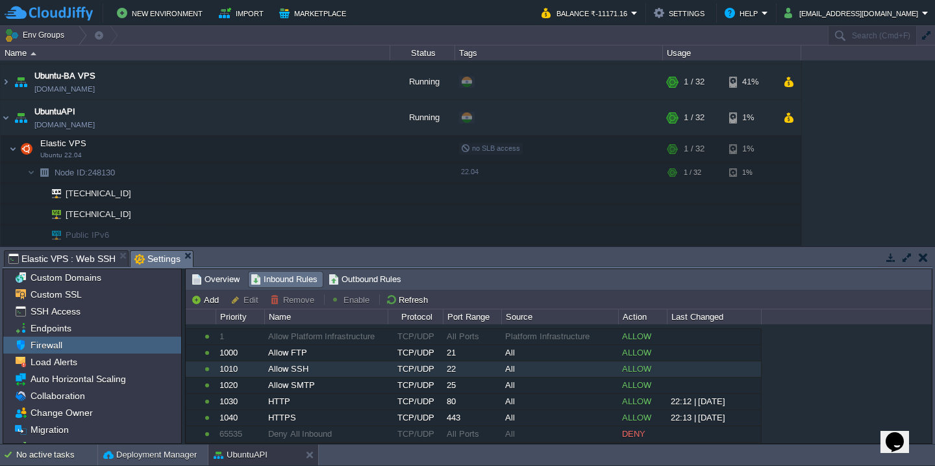
scroll to position [24, 0]
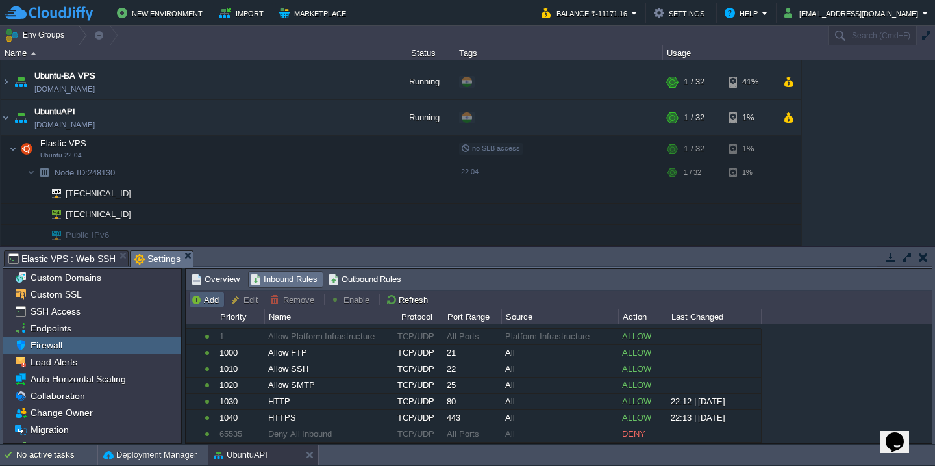
click at [214, 299] on button "Add" at bounding box center [207, 300] width 32 height 12
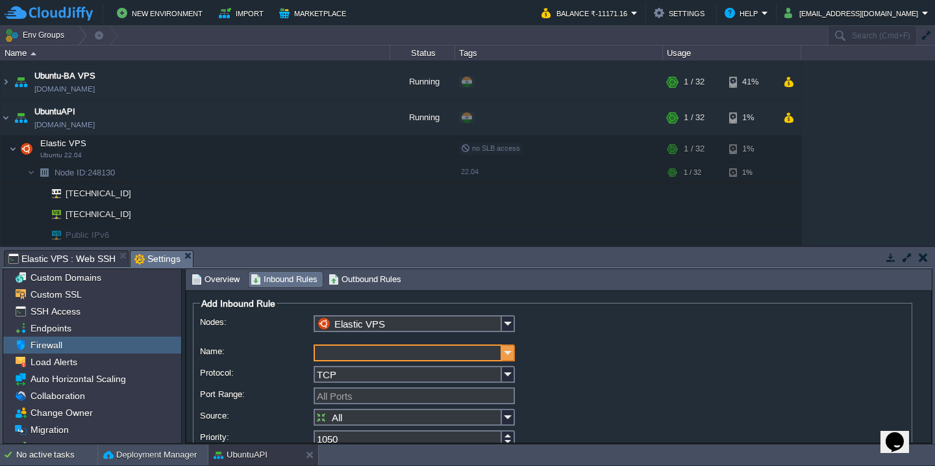
click at [504, 357] on img at bounding box center [508, 352] width 13 height 17
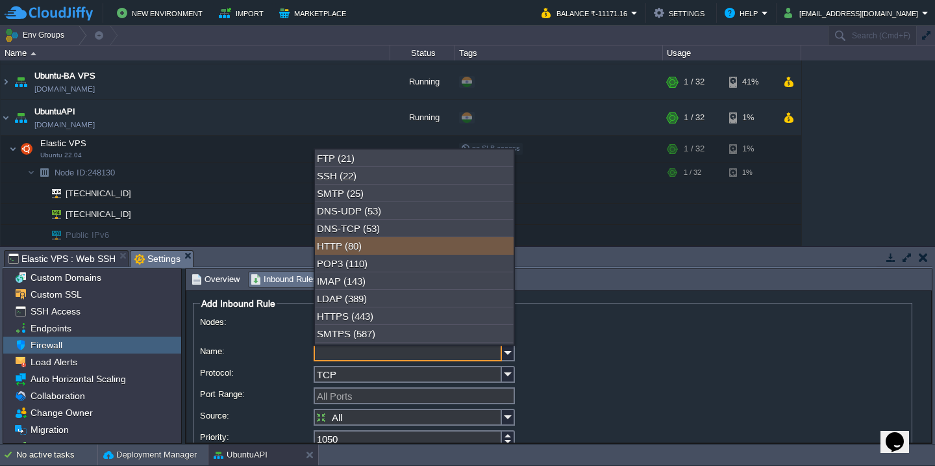
scroll to position [0, 0]
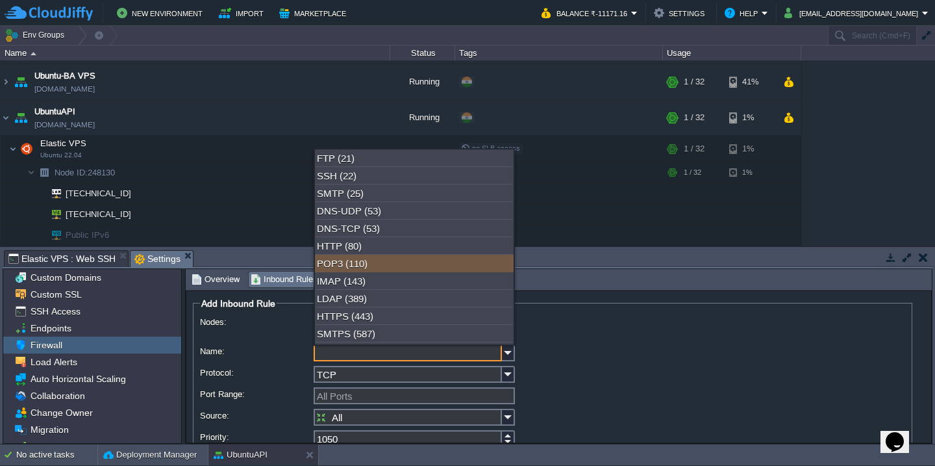
click at [685, 372] on div "TCP" at bounding box center [552, 375] width 705 height 19
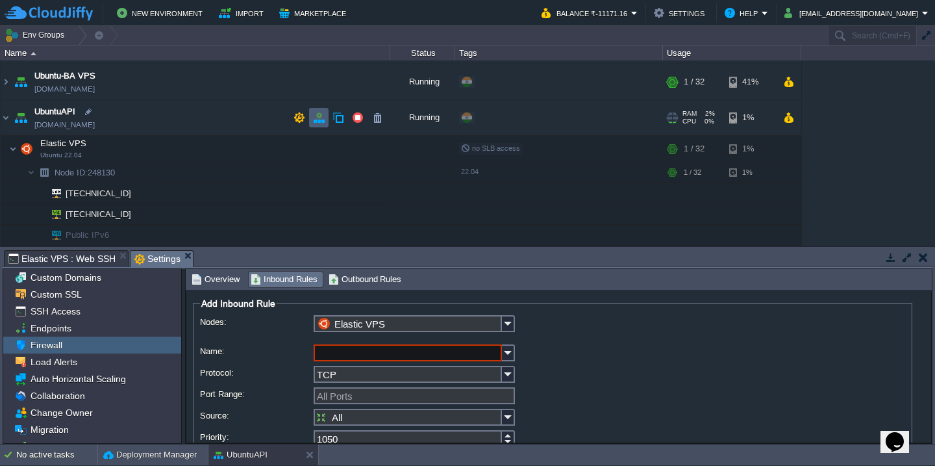
click at [320, 117] on button "button" at bounding box center [319, 118] width 12 height 12
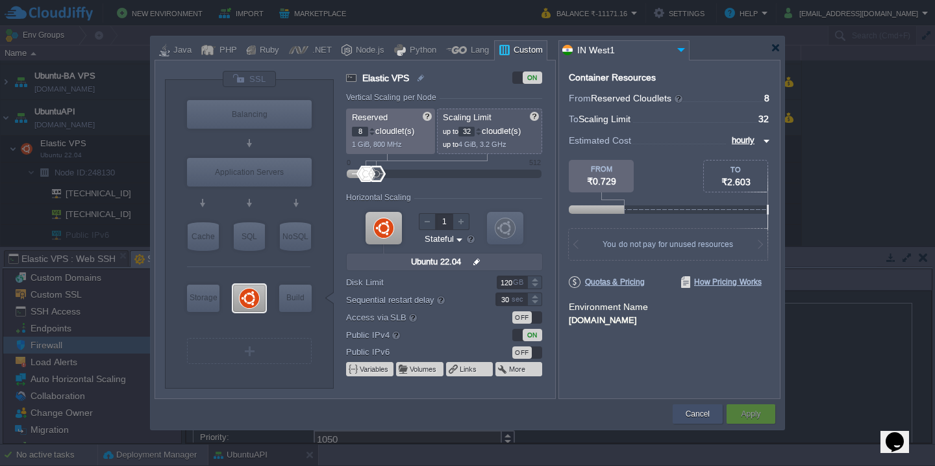
click at [692, 410] on button "Cancel" at bounding box center [698, 413] width 24 height 13
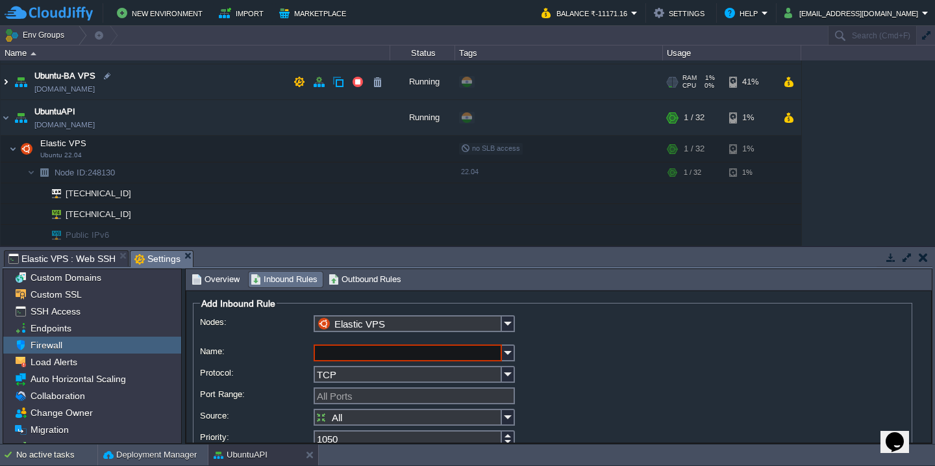
click at [8, 79] on img at bounding box center [6, 81] width 10 height 35
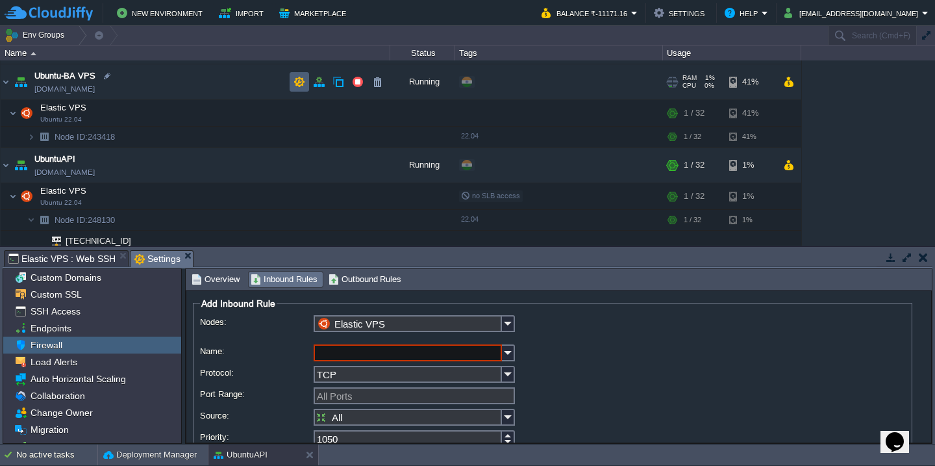
click at [299, 82] on button "button" at bounding box center [300, 82] width 12 height 12
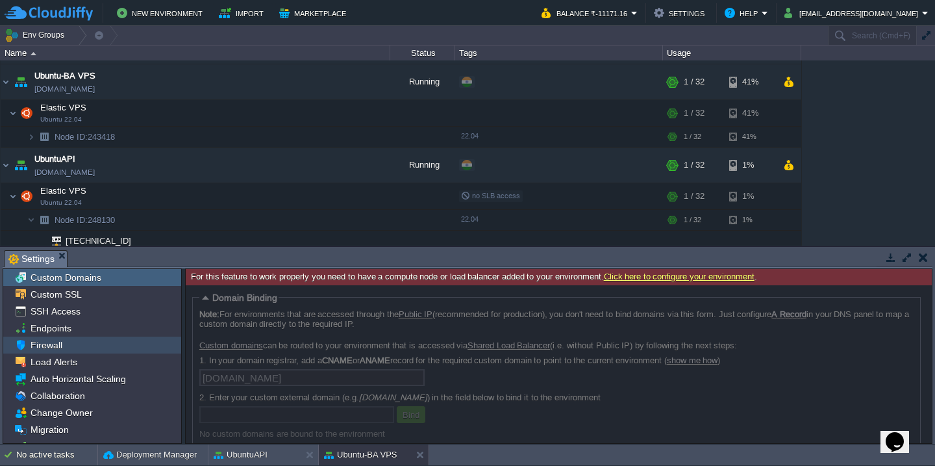
click at [80, 349] on div "Firewall" at bounding box center [92, 344] width 178 height 17
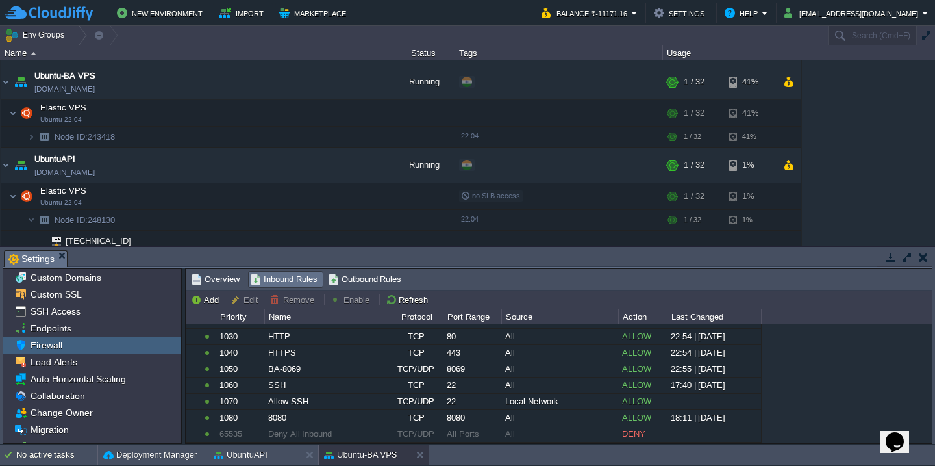
scroll to position [89, 0]
click at [357, 84] on button "button" at bounding box center [358, 82] width 12 height 12
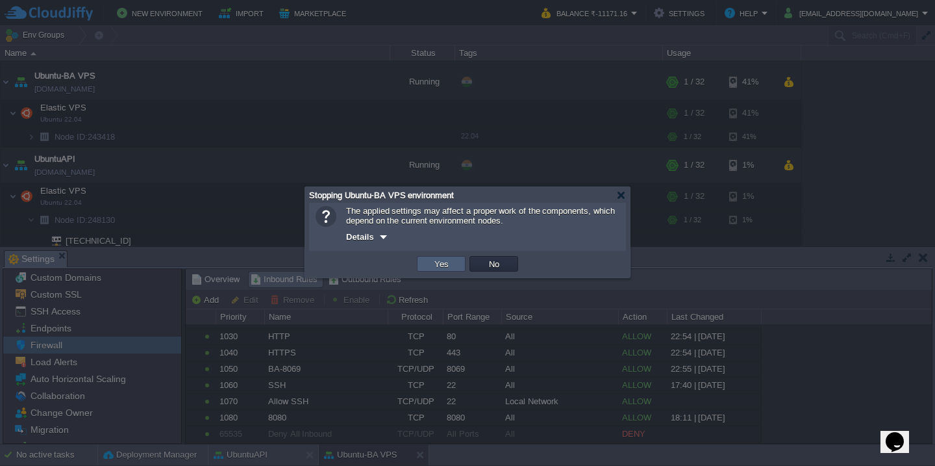
click at [449, 265] on button "Yes" at bounding box center [442, 264] width 22 height 12
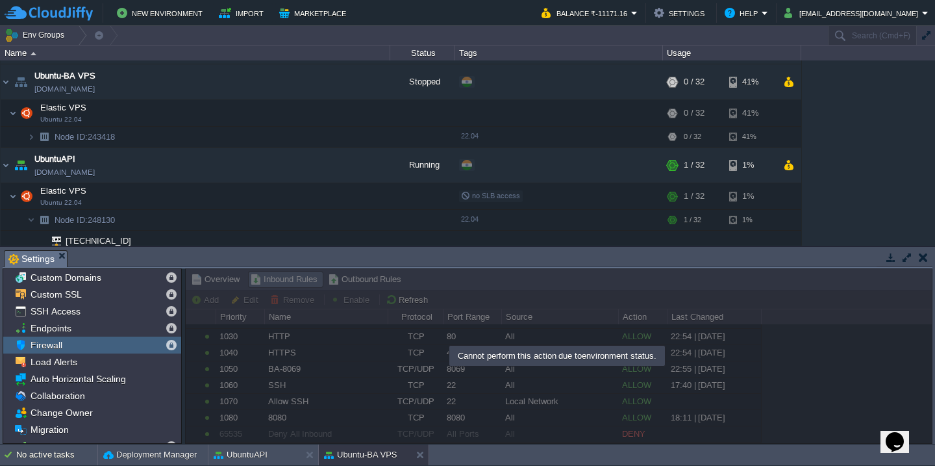
click at [516, 275] on div at bounding box center [559, 355] width 748 height 175
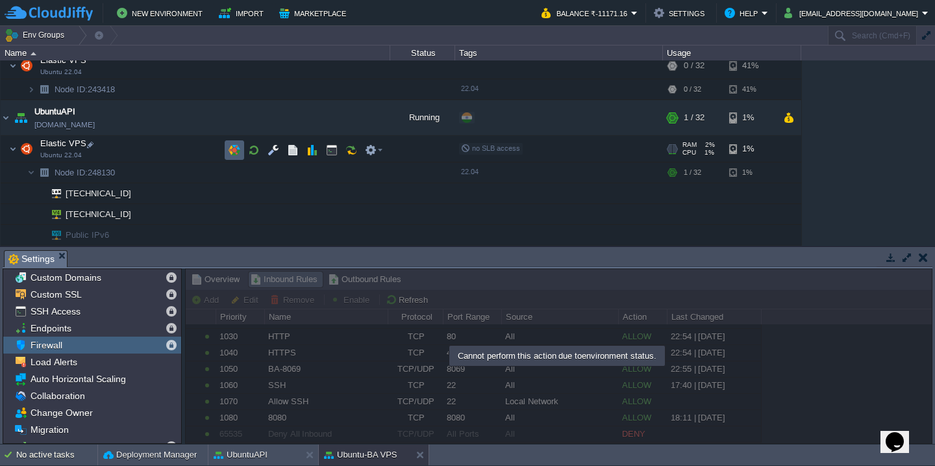
scroll to position [186, 0]
click at [323, 118] on button "button" at bounding box center [319, 118] width 12 height 12
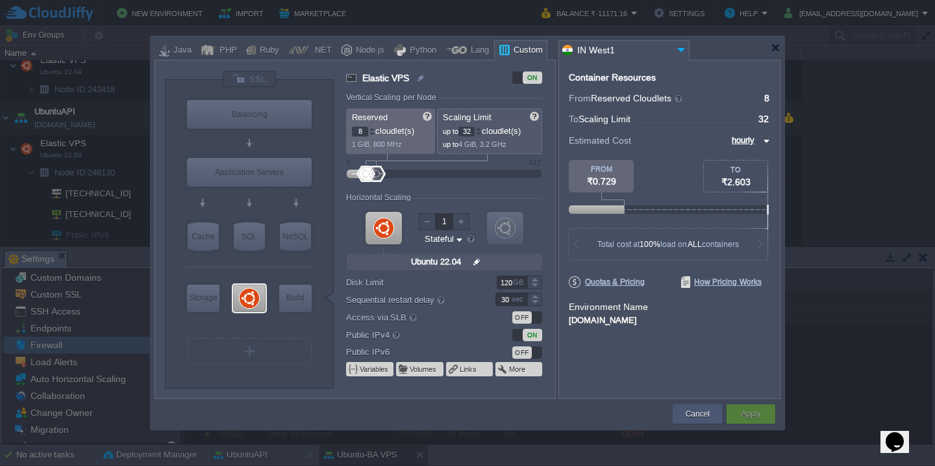
click at [697, 412] on button "Cancel" at bounding box center [698, 413] width 24 height 13
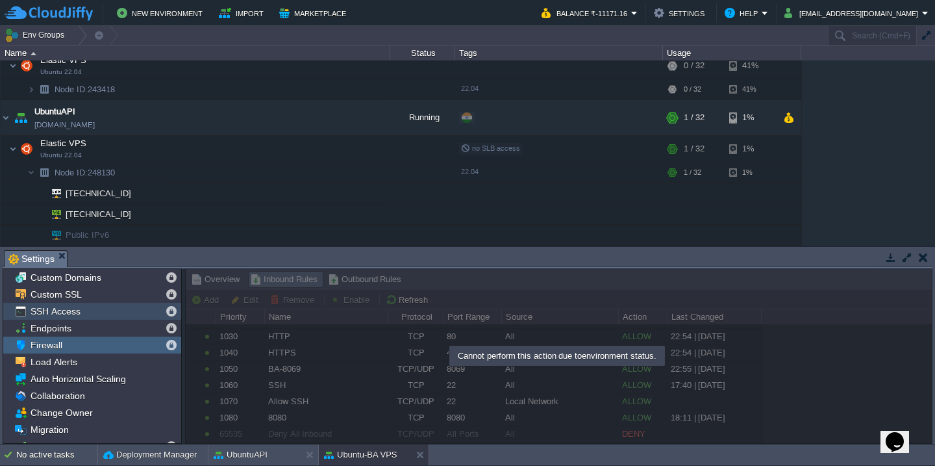
click at [79, 317] on div "SSH Access" at bounding box center [92, 311] width 178 height 17
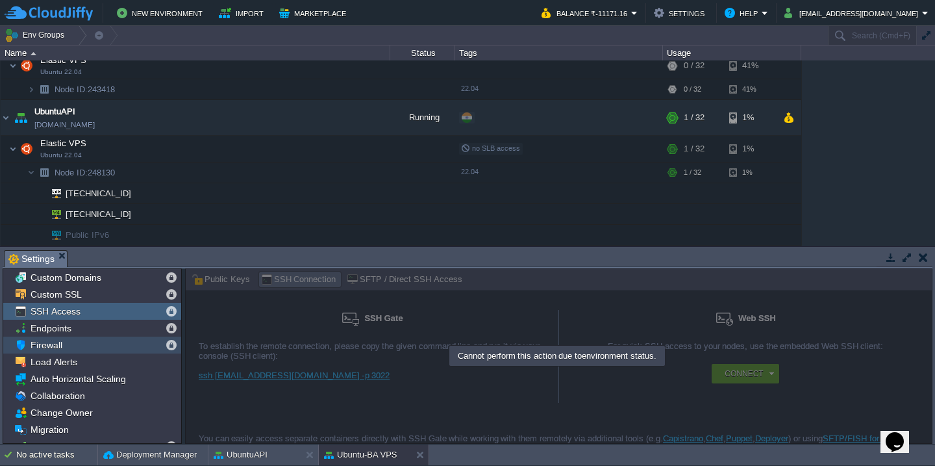
click at [87, 348] on div "Firewall" at bounding box center [92, 344] width 178 height 17
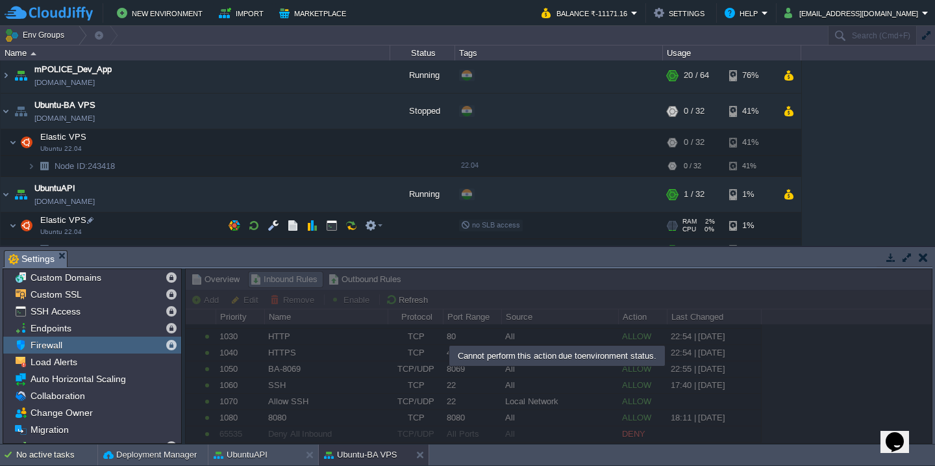
scroll to position [110, 0]
click at [6, 110] on img at bounding box center [6, 110] width 10 height 35
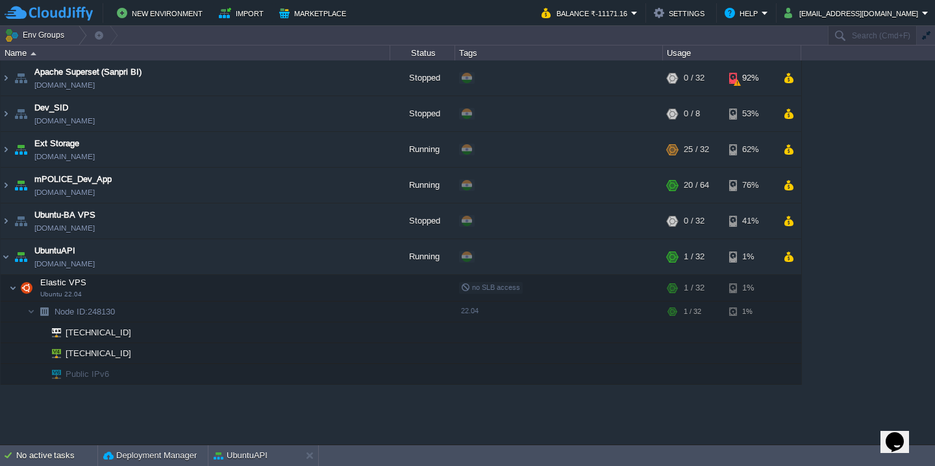
scroll to position [0, 0]
click at [302, 259] on button "button" at bounding box center [300, 257] width 12 height 12
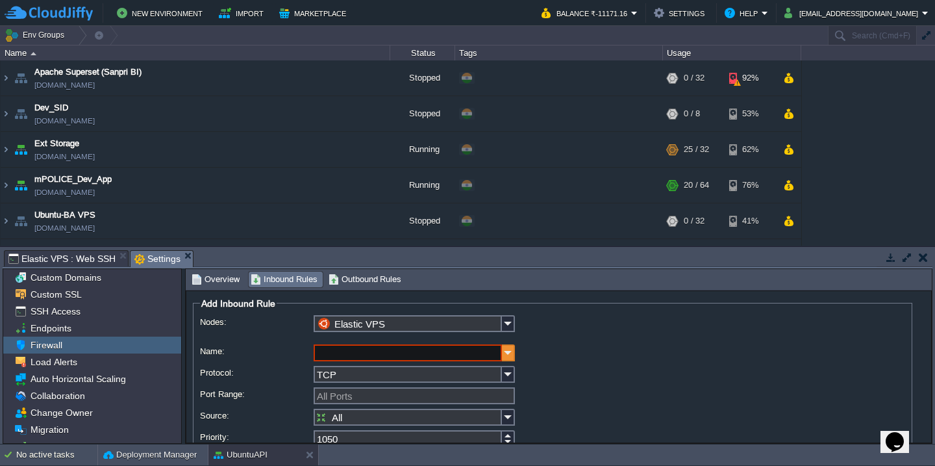
click at [509, 353] on img at bounding box center [508, 352] width 13 height 17
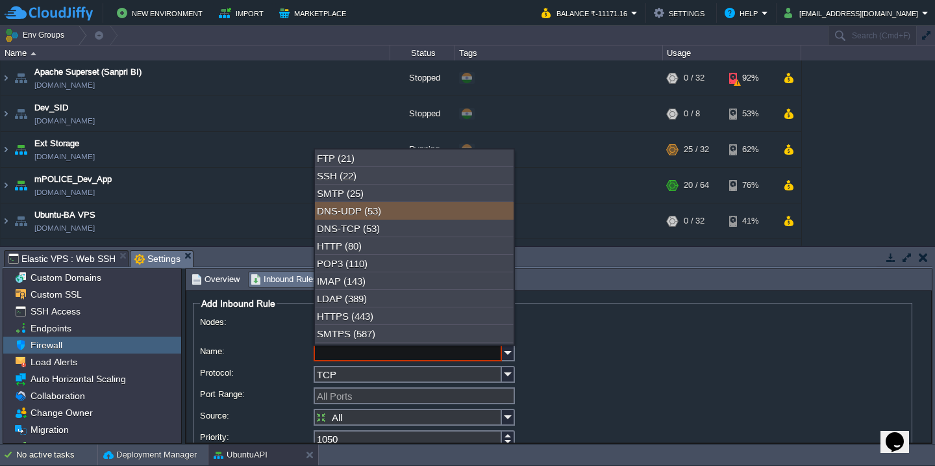
click at [457, 209] on div "DNS-UDP (53)" at bounding box center [414, 211] width 199 height 18
type input "DNS-UDP"
type input "UDP"
type input "53"
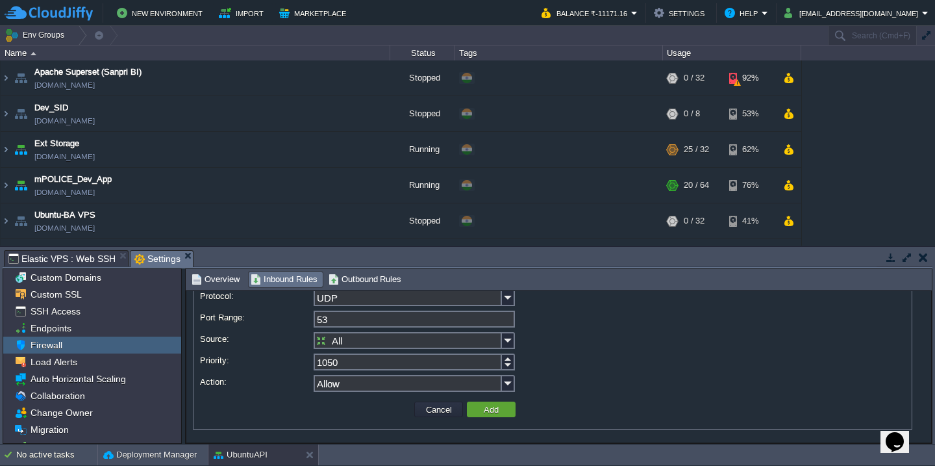
scroll to position [77, 0]
click at [498, 411] on button "Add" at bounding box center [491, 409] width 23 height 12
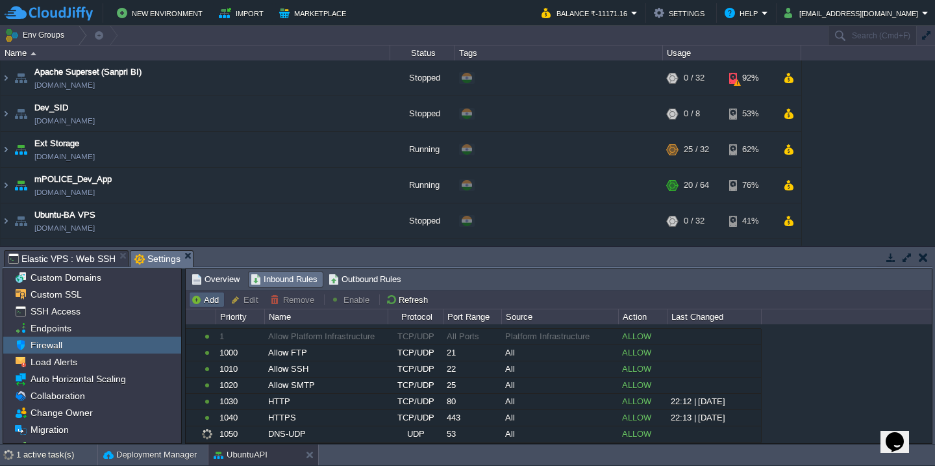
click at [210, 297] on button "Add" at bounding box center [207, 300] width 32 height 12
type input "Elastic VPS"
type input "1060"
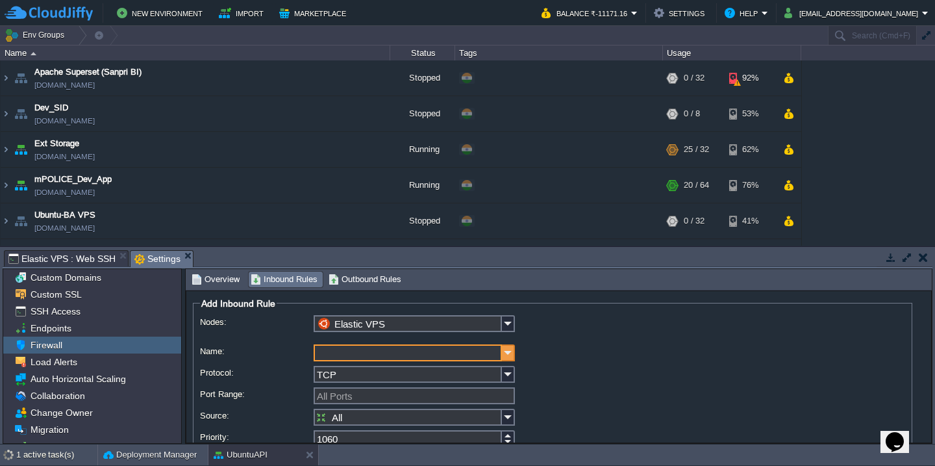
click at [509, 357] on img at bounding box center [508, 352] width 13 height 17
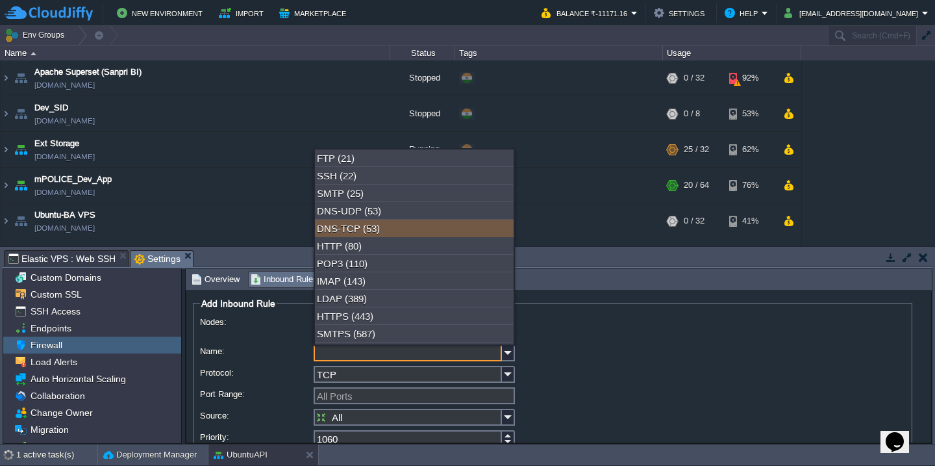
click at [416, 231] on div "DNS-TCP (53)" at bounding box center [414, 229] width 199 height 18
type input "DNS-TCP"
type input "53"
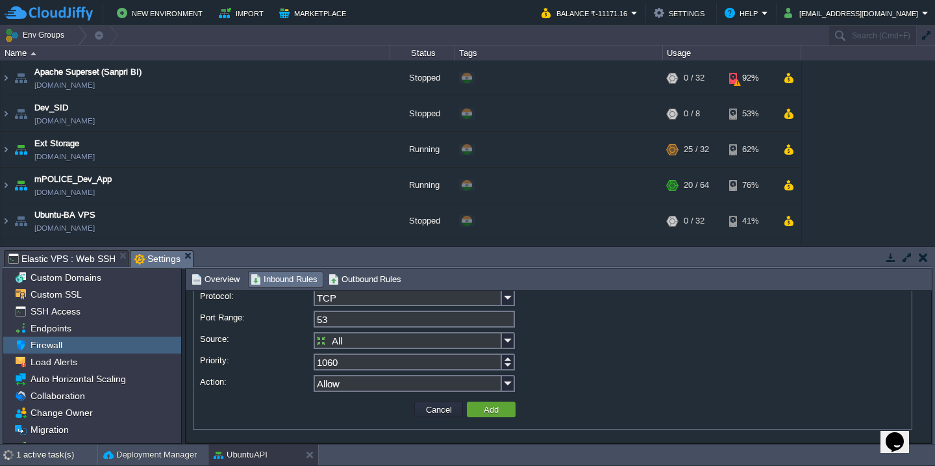
scroll to position [77, 0]
click at [496, 413] on button "Add" at bounding box center [491, 409] width 23 height 12
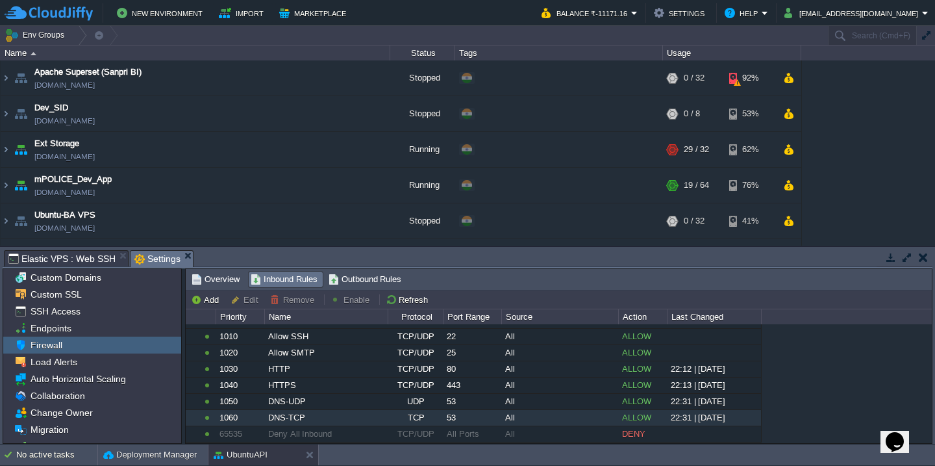
scroll to position [57, 0]
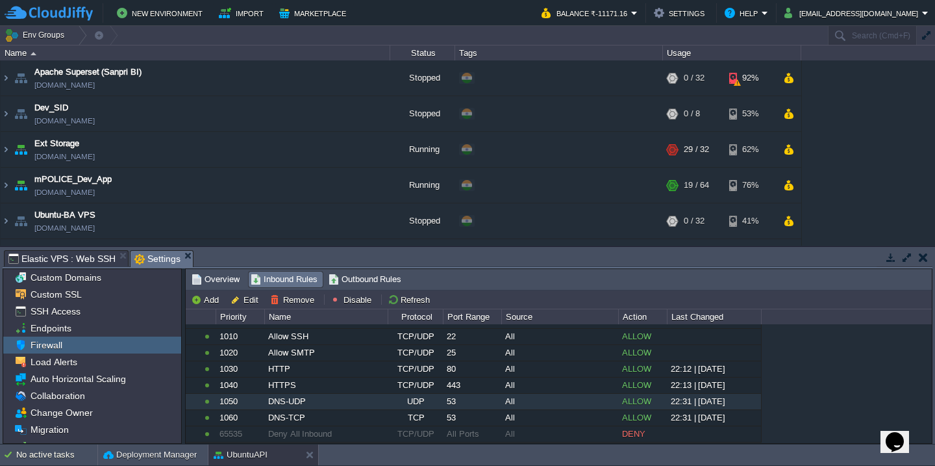
click at [484, 408] on div "53" at bounding box center [472, 402] width 57 height 16
click at [307, 303] on button "Remove" at bounding box center [294, 300] width 48 height 12
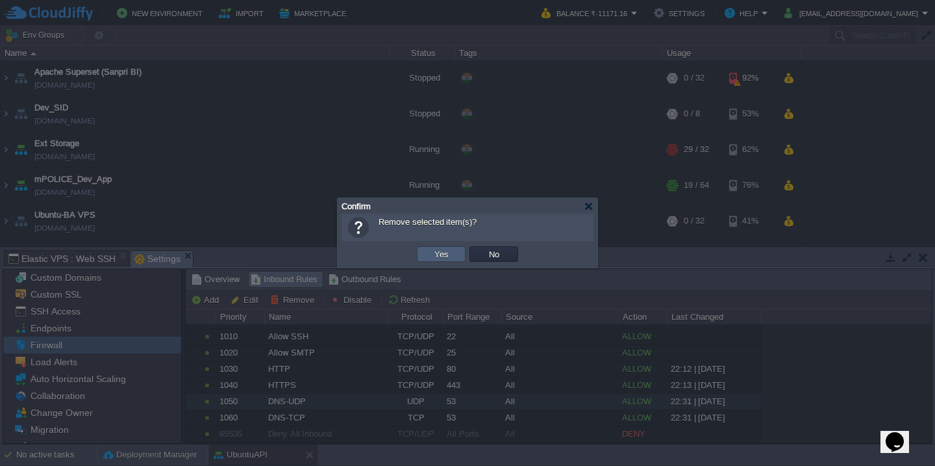
click at [433, 253] on button "Yes" at bounding box center [442, 254] width 22 height 12
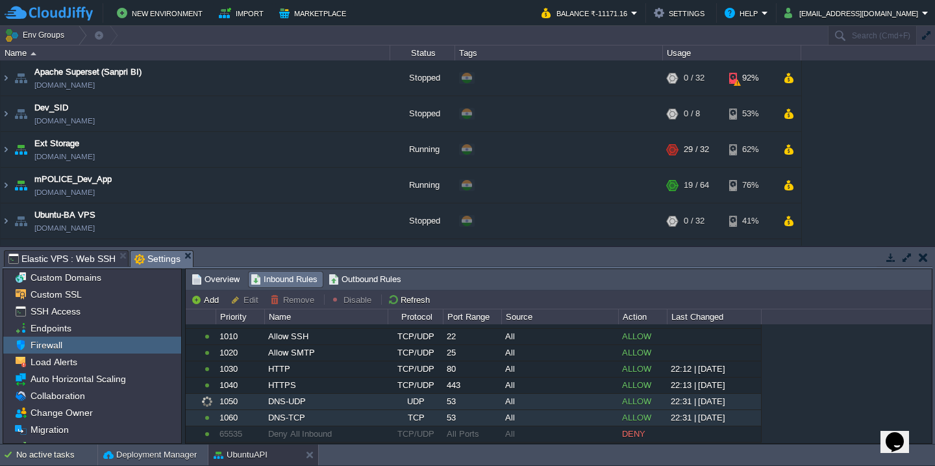
click at [333, 422] on div "DNS-TCP" at bounding box center [326, 418] width 122 height 16
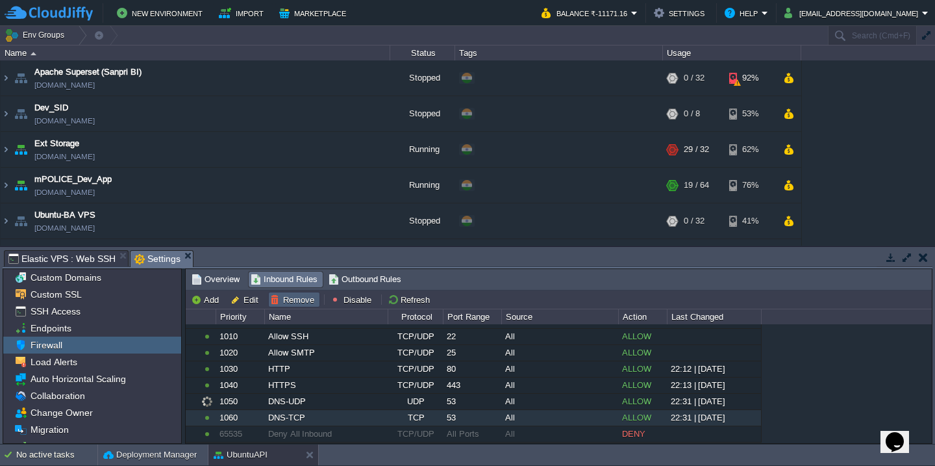
click at [301, 299] on button "Remove" at bounding box center [294, 300] width 48 height 12
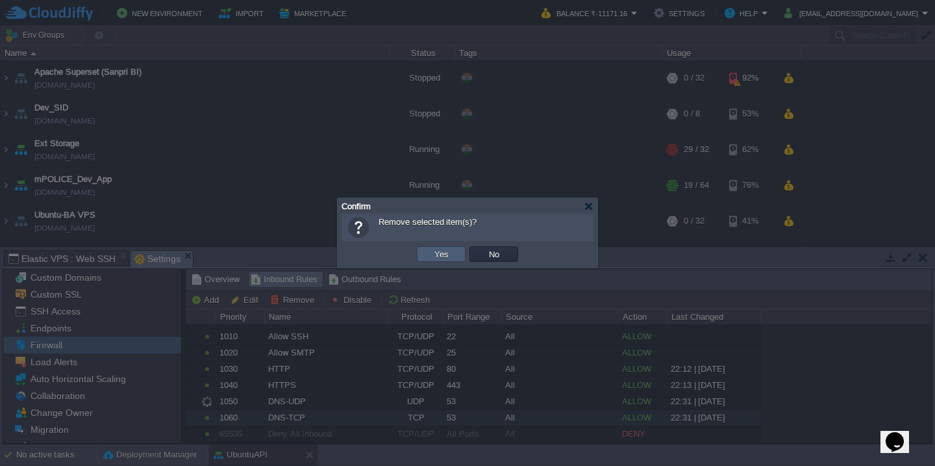
click at [438, 260] on td "Yes" at bounding box center [441, 254] width 49 height 16
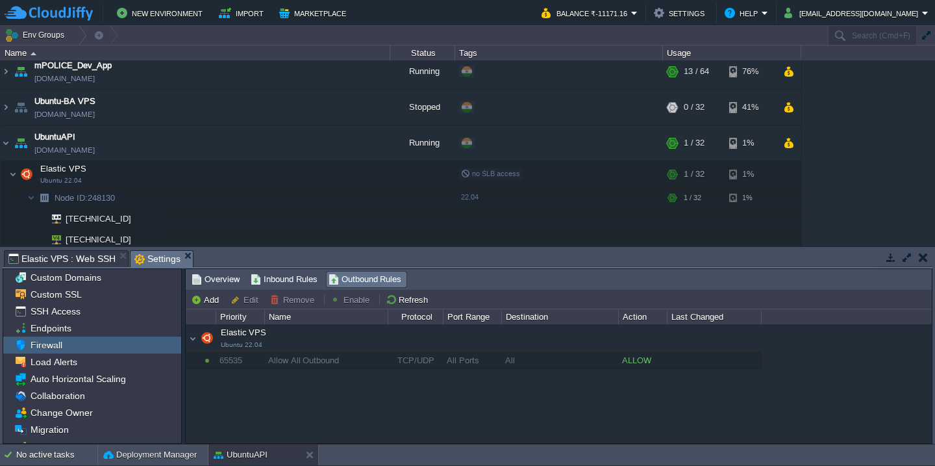
scroll to position [129, 0]
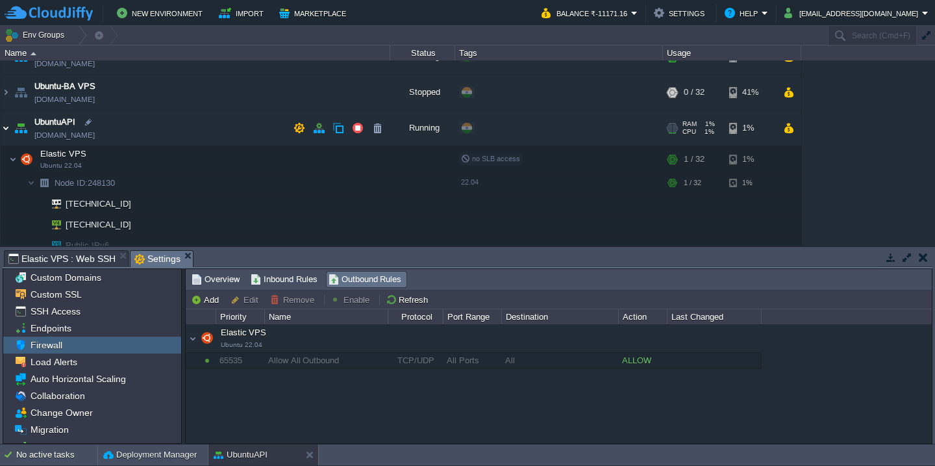
click at [7, 127] on img at bounding box center [6, 127] width 10 height 35
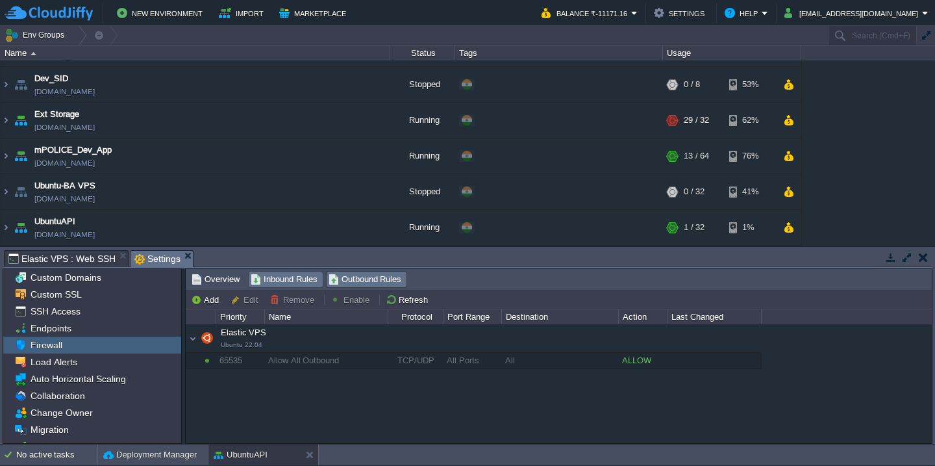
click at [284, 277] on span "Inbound Rules" at bounding box center [284, 279] width 67 height 14
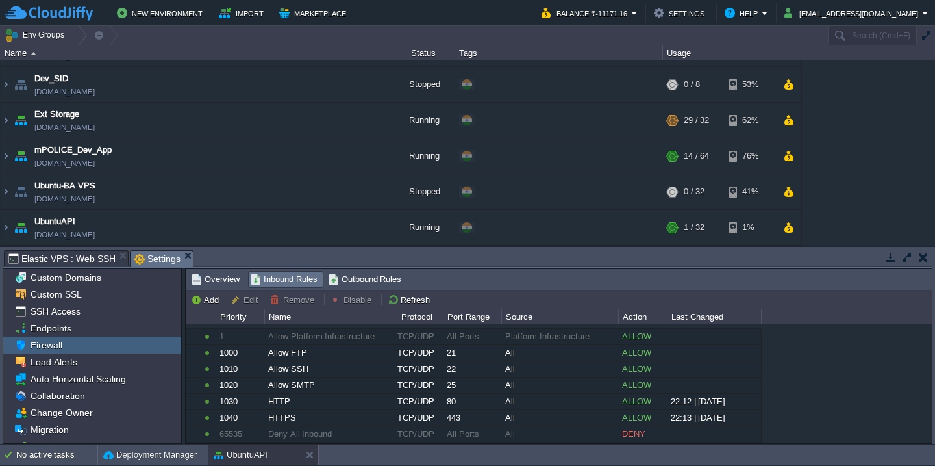
scroll to position [24, 0]
